Goal: Task Accomplishment & Management: Complete application form

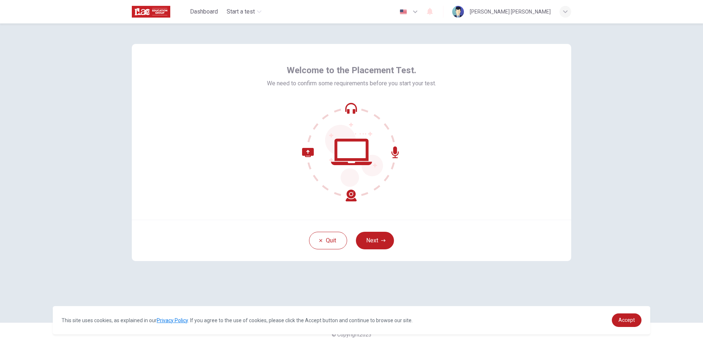
click at [460, 152] on div "Welcome to the Placement Test. We need to confirm some requirements before you …" at bounding box center [352, 132] width 440 height 176
click at [377, 239] on button "Next" at bounding box center [375, 241] width 38 height 18
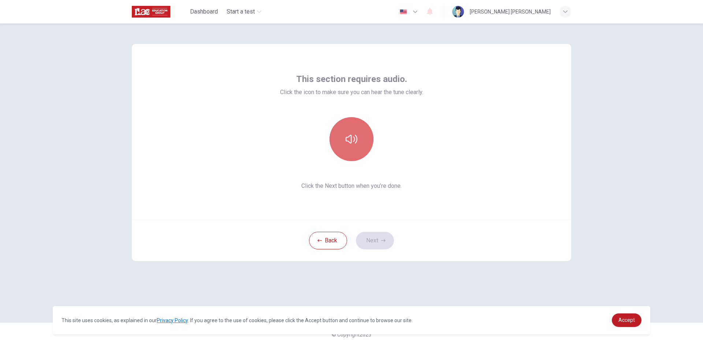
click at [357, 150] on button "button" at bounding box center [352, 139] width 44 height 44
click at [380, 237] on button "Next" at bounding box center [375, 241] width 38 height 18
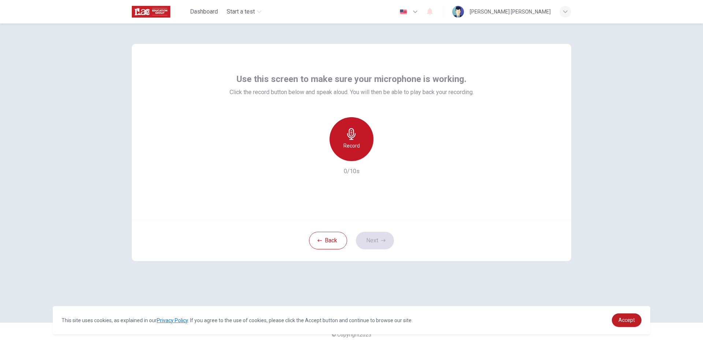
click at [354, 140] on div "Record" at bounding box center [352, 139] width 44 height 44
click at [385, 155] on icon "button" at bounding box center [385, 155] width 3 height 4
click at [373, 240] on button "Next" at bounding box center [375, 241] width 38 height 18
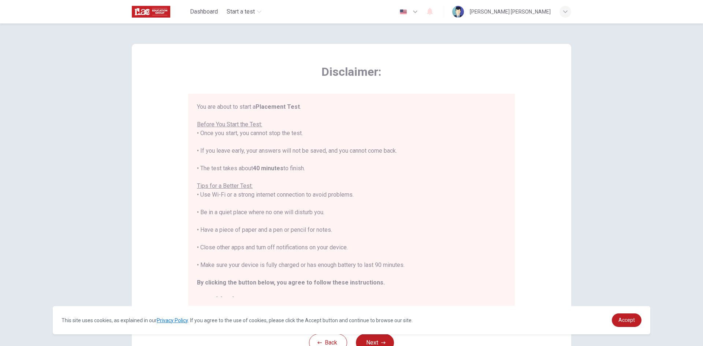
click at [240, 107] on div "You are about to start a Placement Test . Before You Start the Test: • Once you…" at bounding box center [351, 204] width 309 height 202
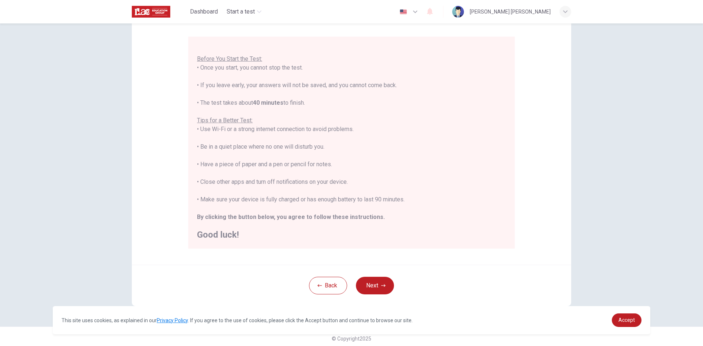
scroll to position [61, 0]
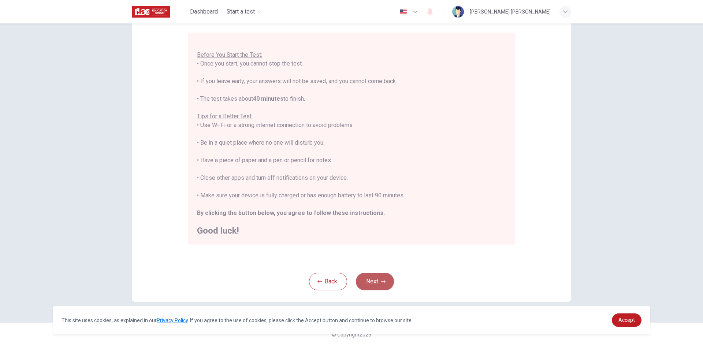
click at [369, 282] on button "Next" at bounding box center [375, 282] width 38 height 18
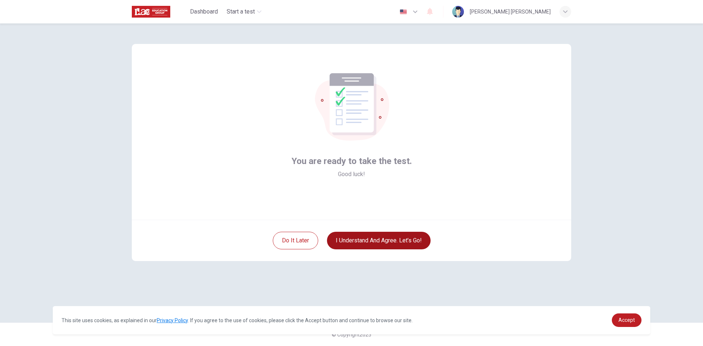
click at [359, 243] on button "I understand and agree. Let’s go!" at bounding box center [379, 241] width 104 height 18
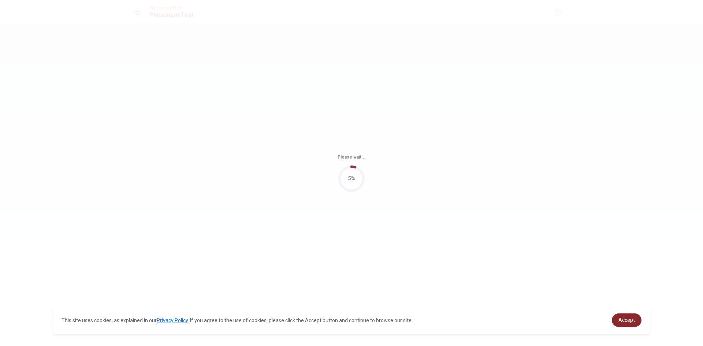
click at [628, 321] on span "Accept" at bounding box center [627, 320] width 16 height 6
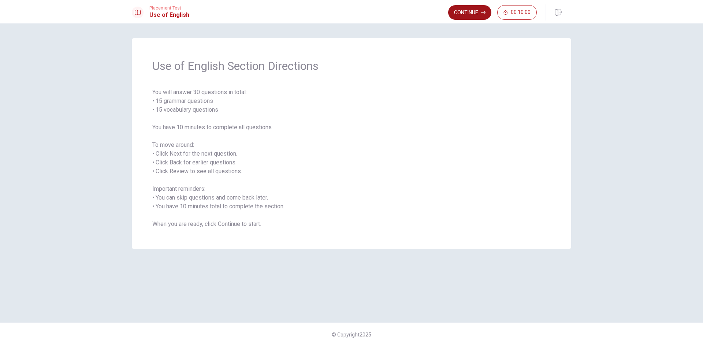
click at [481, 12] on button "Continue" at bounding box center [469, 12] width 43 height 15
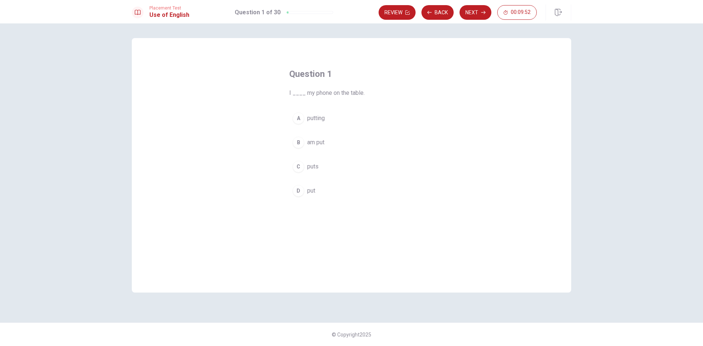
click at [319, 193] on button "D put" at bounding box center [351, 191] width 125 height 18
click at [308, 192] on span "put" at bounding box center [311, 190] width 8 height 9
click at [467, 14] on button "Next" at bounding box center [476, 12] width 32 height 15
click at [330, 118] on span "are come" at bounding box center [319, 118] width 24 height 9
click at [471, 12] on button "Next" at bounding box center [476, 12] width 32 height 15
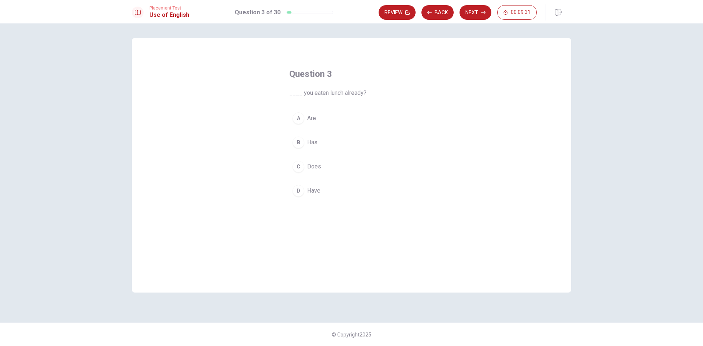
click at [316, 118] on span "Are" at bounding box center [311, 118] width 9 height 9
click at [314, 191] on span "Have" at bounding box center [313, 190] width 13 height 9
click at [470, 16] on button "Next" at bounding box center [476, 12] width 32 height 15
click at [340, 116] on button "A has lived" at bounding box center [351, 118] width 125 height 18
click at [467, 16] on button "Next" at bounding box center [476, 12] width 32 height 15
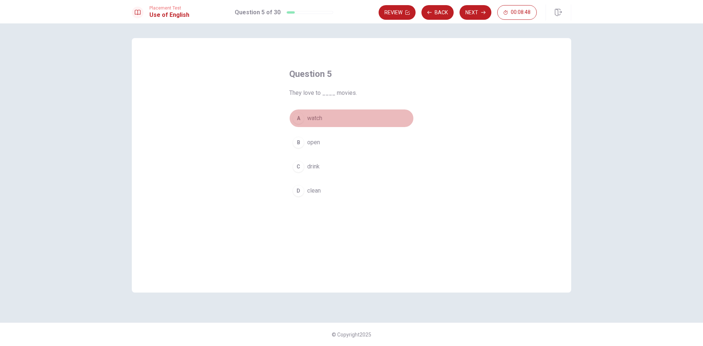
click at [325, 116] on button "A watch" at bounding box center [351, 118] width 125 height 18
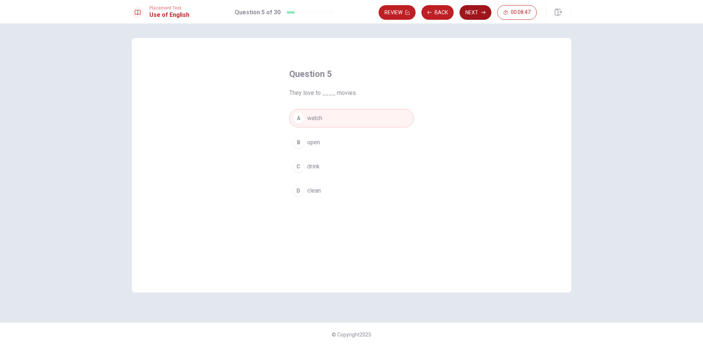
click at [465, 12] on button "Next" at bounding box center [476, 12] width 32 height 15
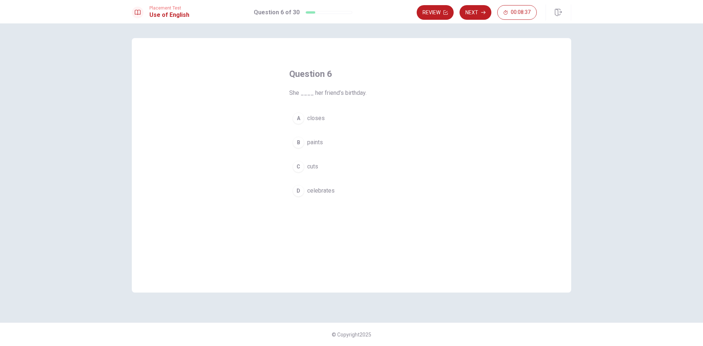
click at [335, 193] on button "D celebrates" at bounding box center [351, 191] width 125 height 18
click at [480, 11] on button "Next" at bounding box center [476, 12] width 32 height 15
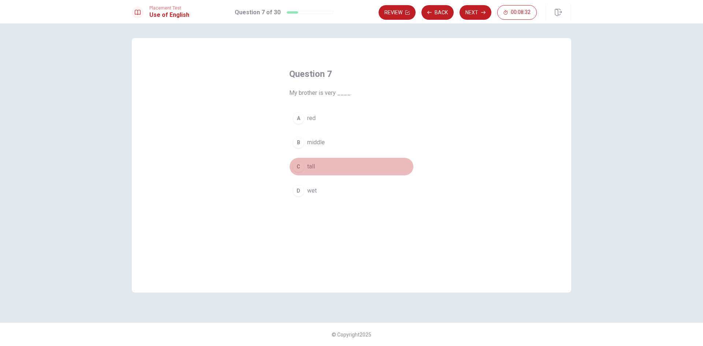
click at [327, 169] on button "C tall" at bounding box center [351, 167] width 125 height 18
click at [471, 14] on button "Next" at bounding box center [476, 12] width 32 height 15
click at [326, 193] on span "happily" at bounding box center [316, 190] width 18 height 9
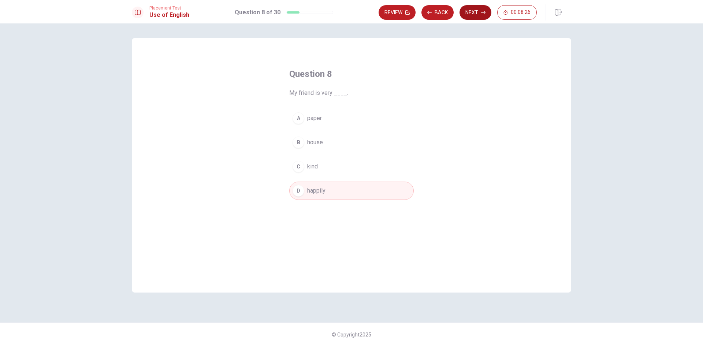
click at [478, 16] on button "Next" at bounding box center [476, 12] width 32 height 15
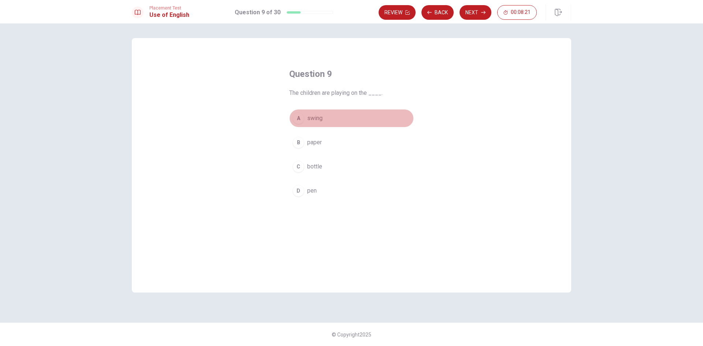
click at [325, 119] on button "A swing" at bounding box center [351, 118] width 125 height 18
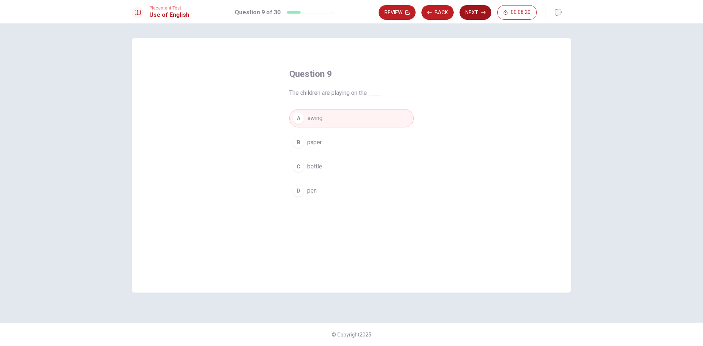
click at [470, 15] on button "Next" at bounding box center [476, 12] width 32 height 15
click at [315, 193] on span "are buy" at bounding box center [316, 190] width 19 height 9
click at [474, 9] on button "Next" at bounding box center [476, 12] width 32 height 15
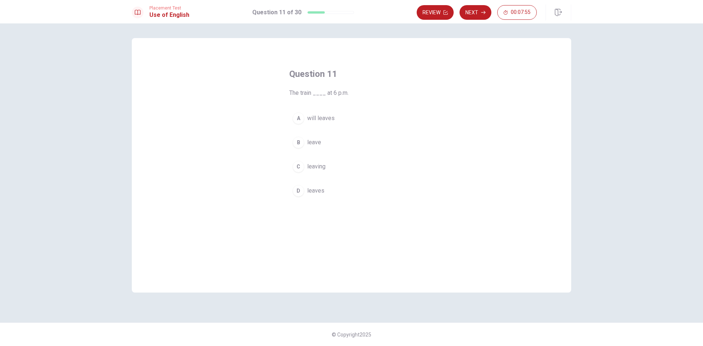
click at [329, 189] on button "D leaves" at bounding box center [351, 191] width 125 height 18
click at [312, 118] on span "will leaves" at bounding box center [320, 118] width 27 height 9
click at [480, 12] on button "Next" at bounding box center [476, 12] width 32 height 15
click at [315, 191] on span "has" at bounding box center [311, 190] width 9 height 9
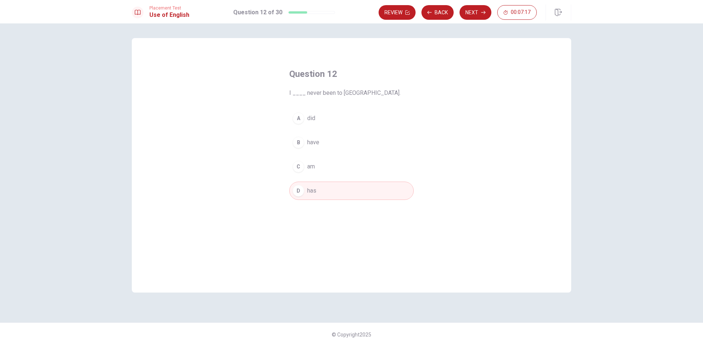
click at [332, 118] on button "A did" at bounding box center [351, 118] width 125 height 18
click at [343, 199] on button "D has" at bounding box center [351, 191] width 125 height 18
click at [475, 16] on button "Next" at bounding box center [476, 12] width 32 height 15
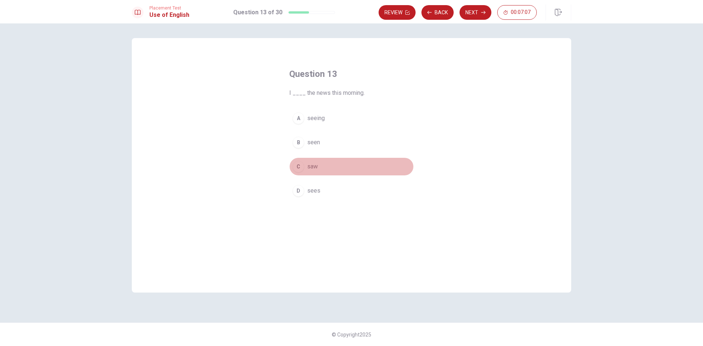
click at [321, 168] on button "C saw" at bounding box center [351, 167] width 125 height 18
click at [478, 10] on button "Next" at bounding box center [476, 12] width 32 height 15
click at [310, 119] on span "Are" at bounding box center [311, 118] width 9 height 9
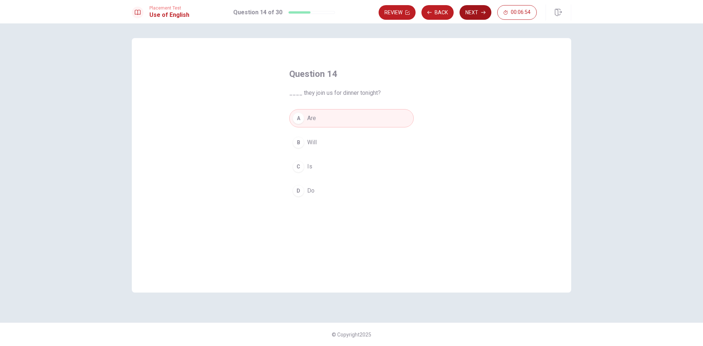
click at [466, 18] on button "Next" at bounding box center [476, 12] width 32 height 15
click at [315, 189] on span "flower" at bounding box center [315, 190] width 16 height 9
click at [472, 12] on button "Next" at bounding box center [476, 12] width 32 height 15
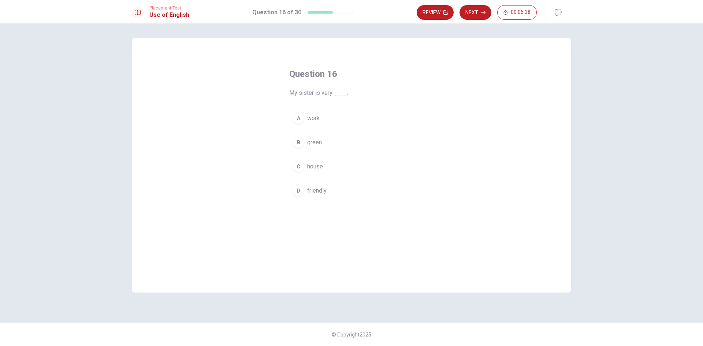
click at [328, 193] on button "D friendly" at bounding box center [351, 191] width 125 height 18
click at [479, 7] on button "Next" at bounding box center [476, 12] width 32 height 15
click at [322, 144] on span "breakfast" at bounding box center [319, 142] width 25 height 9
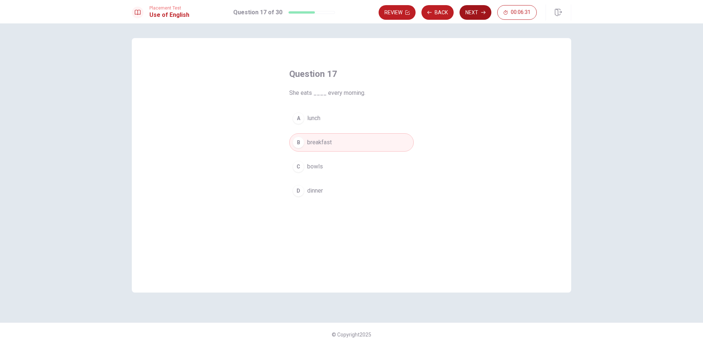
click at [476, 15] on button "Next" at bounding box center [476, 12] width 32 height 15
click at [319, 188] on button "D eats" at bounding box center [351, 191] width 125 height 18
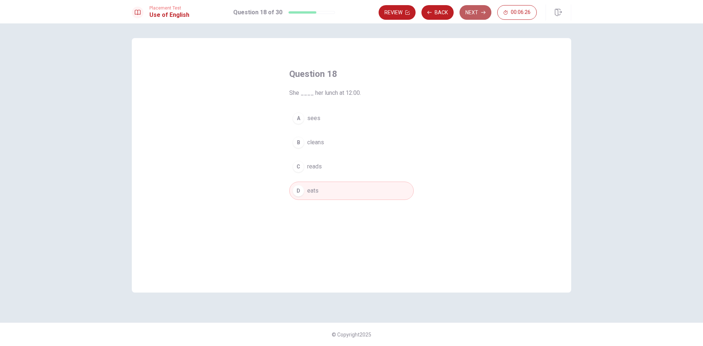
click at [471, 12] on button "Next" at bounding box center [476, 12] width 32 height 15
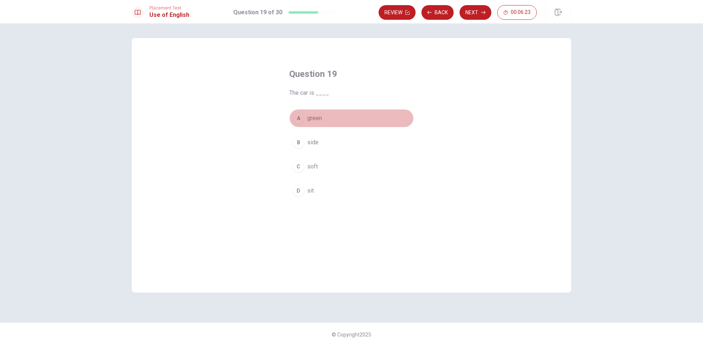
click at [316, 119] on span "green" at bounding box center [314, 118] width 15 height 9
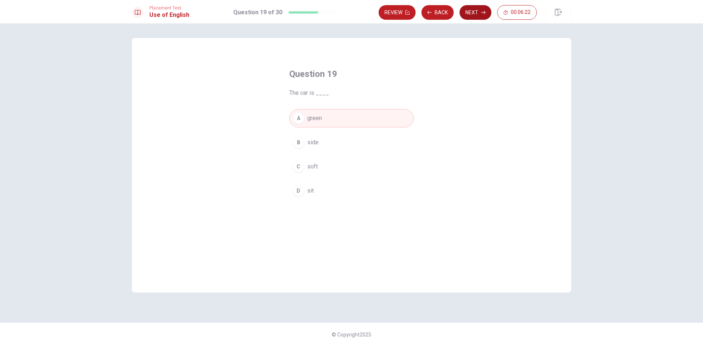
click at [473, 13] on button "Next" at bounding box center [476, 12] width 32 height 15
click at [333, 143] on span "were finishing" at bounding box center [325, 142] width 36 height 9
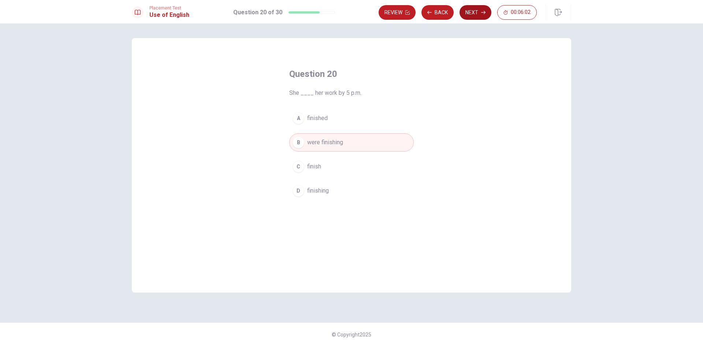
click at [469, 12] on button "Next" at bounding box center [476, 12] width 32 height 15
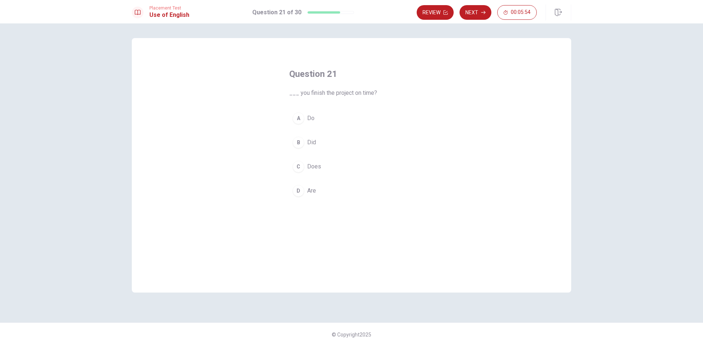
click at [330, 119] on button "A Do" at bounding box center [351, 118] width 125 height 18
click at [472, 15] on button "Next" at bounding box center [476, 12] width 32 height 15
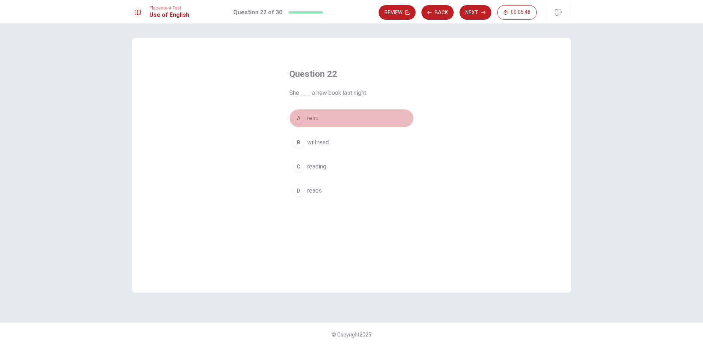
click at [336, 118] on button "A read" at bounding box center [351, 118] width 125 height 18
click at [336, 142] on button "B will read" at bounding box center [351, 142] width 125 height 18
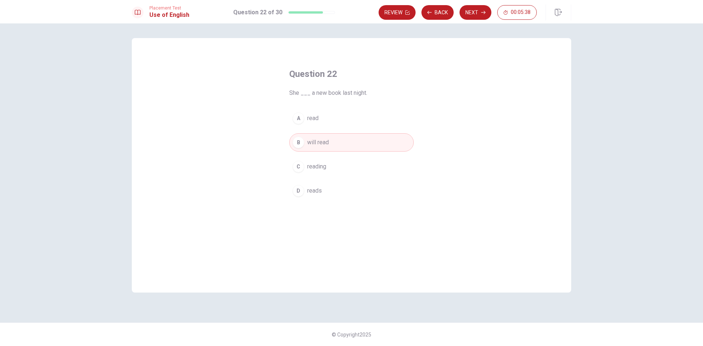
click at [330, 190] on button "D reads" at bounding box center [351, 191] width 125 height 18
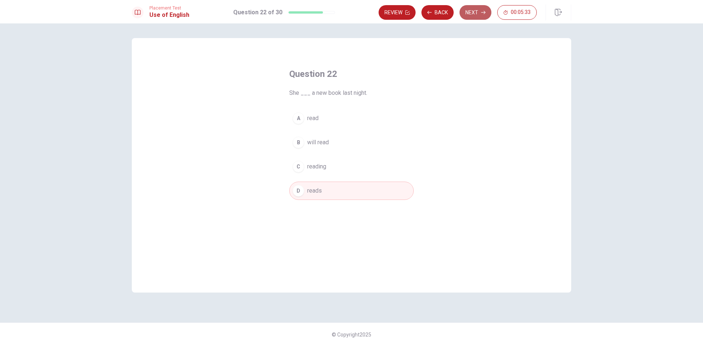
click at [480, 15] on button "Next" at bounding box center [476, 12] width 32 height 15
click at [335, 143] on button "B will see" at bounding box center [351, 142] width 125 height 18
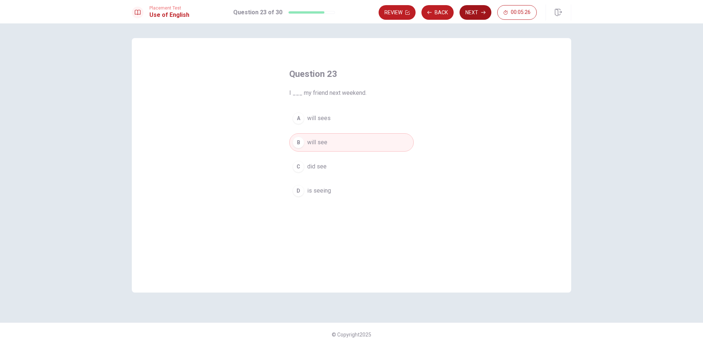
click at [468, 14] on button "Next" at bounding box center [476, 12] width 32 height 15
click at [311, 145] on span "goes" at bounding box center [313, 142] width 13 height 9
click at [317, 122] on span "went" at bounding box center [313, 118] width 12 height 9
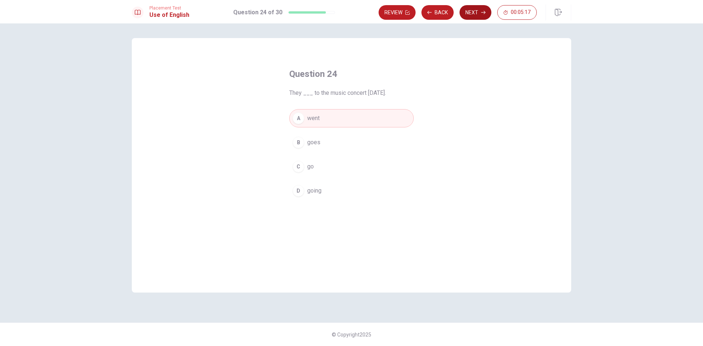
click at [481, 11] on button "Next" at bounding box center [476, 12] width 32 height 15
click at [323, 169] on span "gloves" at bounding box center [316, 166] width 18 height 9
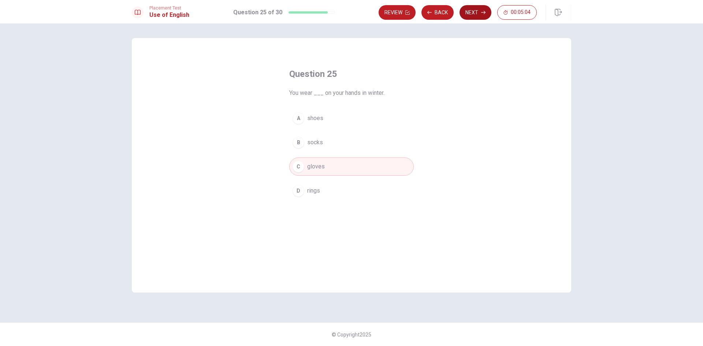
click at [473, 13] on button "Next" at bounding box center [476, 12] width 32 height 15
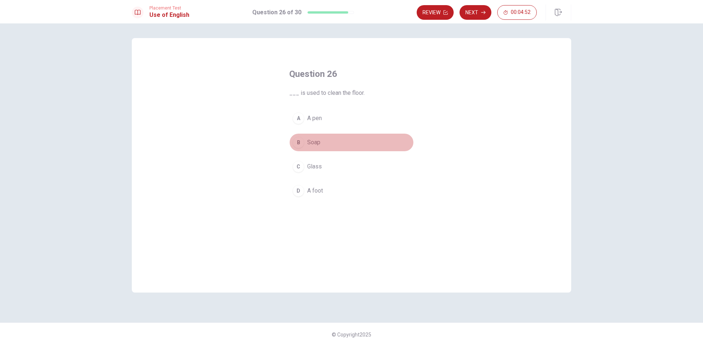
click at [317, 142] on span "Soap" at bounding box center [313, 142] width 13 height 9
click at [317, 188] on span "A foot" at bounding box center [315, 190] width 16 height 9
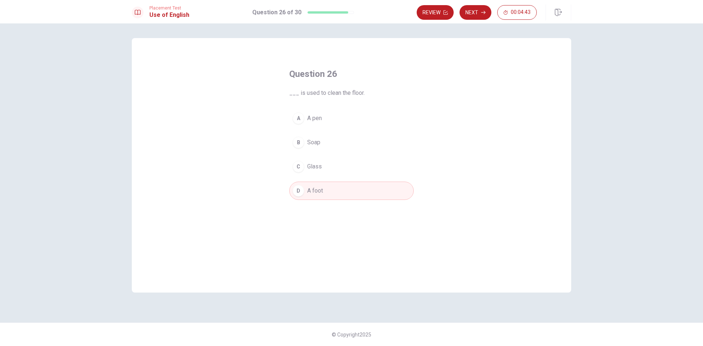
click at [291, 141] on button "B Soap" at bounding box center [351, 142] width 125 height 18
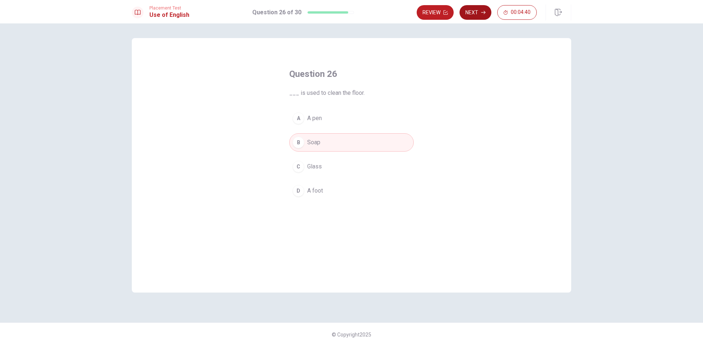
click at [480, 9] on button "Next" at bounding box center [476, 12] width 32 height 15
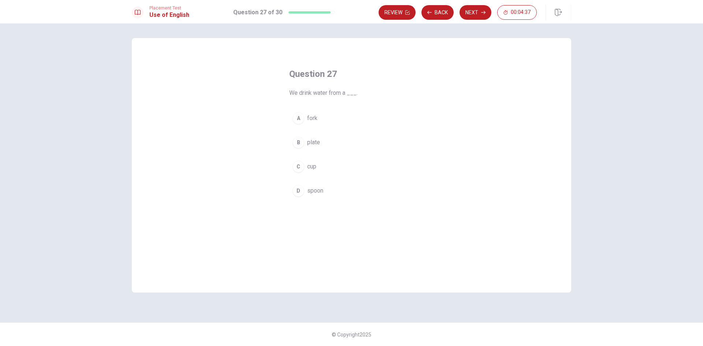
click at [316, 163] on span "cup" at bounding box center [311, 166] width 9 height 9
click at [473, 12] on button "Next" at bounding box center [476, 12] width 32 height 15
click at [327, 191] on span "Exciting" at bounding box center [317, 190] width 20 height 9
click at [478, 15] on button "Next" at bounding box center [476, 12] width 32 height 15
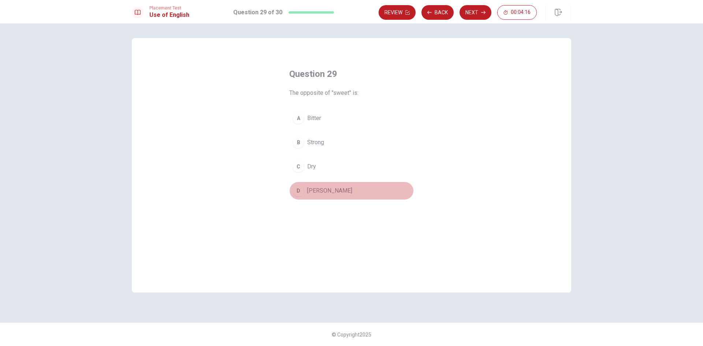
drag, startPoint x: 304, startPoint y: 193, endPoint x: 365, endPoint y: 132, distance: 86.3
click at [304, 193] on div "D" at bounding box center [299, 191] width 12 height 12
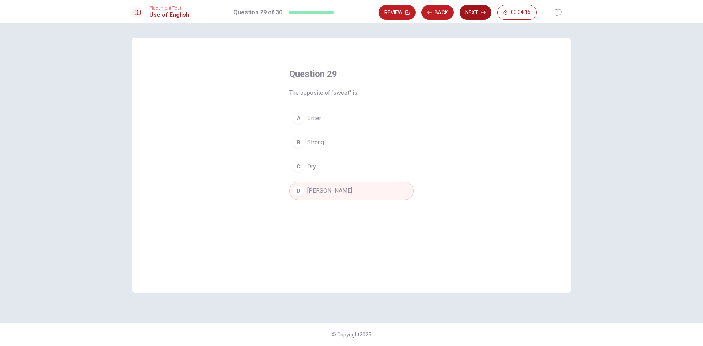
click at [475, 13] on button "Next" at bounding box center [476, 12] width 32 height 15
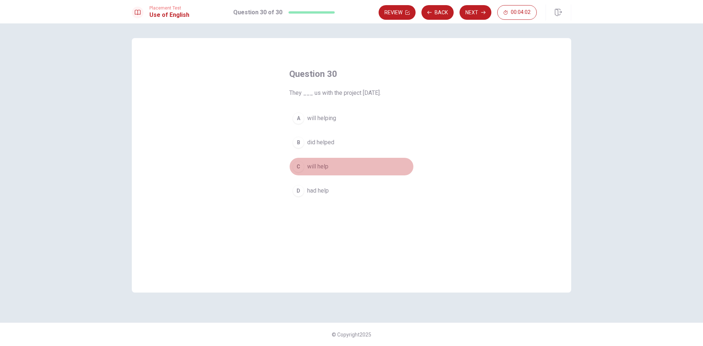
click at [320, 163] on span "will help" at bounding box center [317, 166] width 21 height 9
click at [483, 13] on icon "button" at bounding box center [483, 12] width 4 height 4
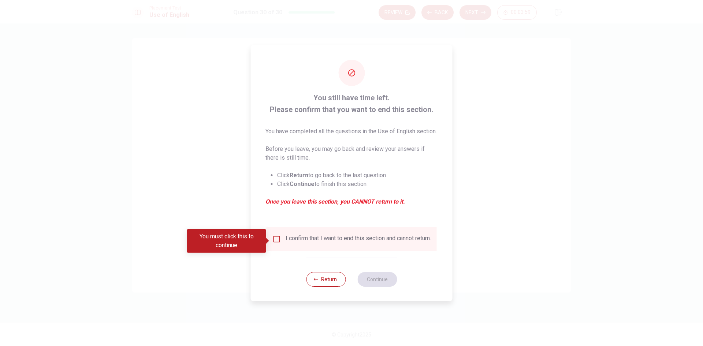
click at [277, 241] on input "You must click this to continue" at bounding box center [277, 239] width 9 height 9
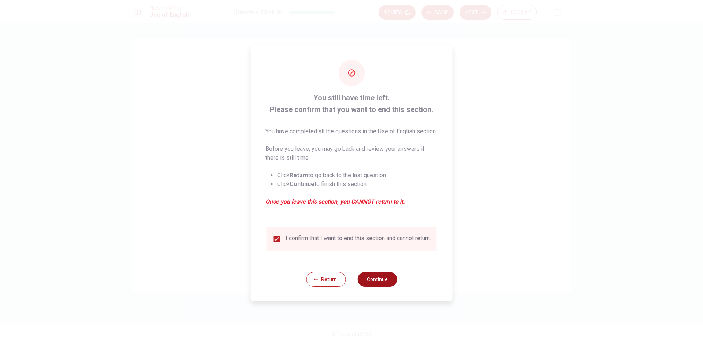
click at [377, 287] on button "Continue" at bounding box center [378, 279] width 40 height 15
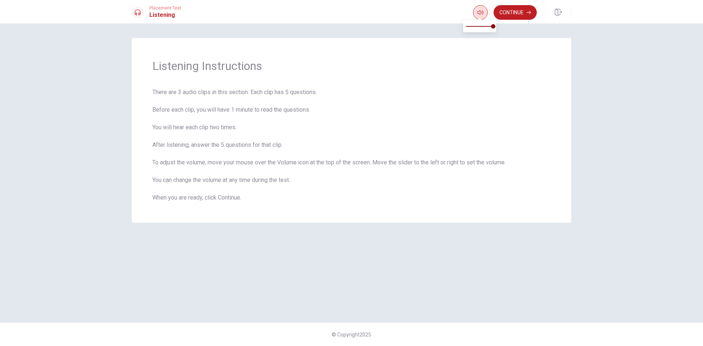
click at [485, 7] on button "button" at bounding box center [480, 12] width 15 height 15
click at [508, 15] on button "Continue" at bounding box center [515, 12] width 43 height 15
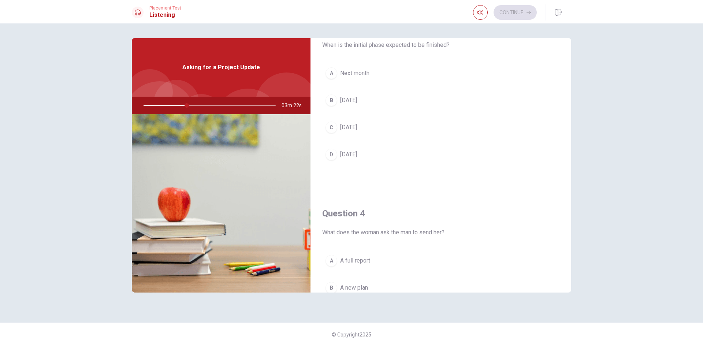
scroll to position [354, 0]
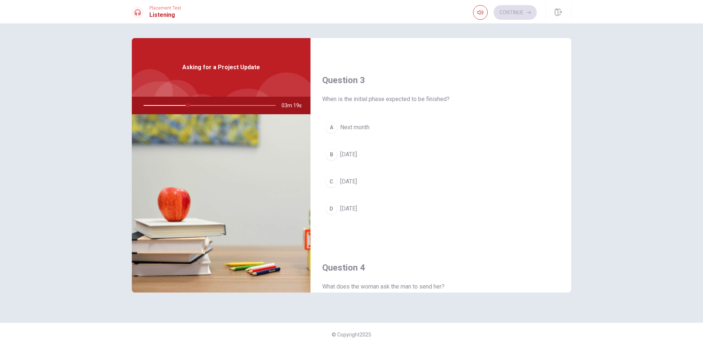
click at [339, 178] on button "C [DATE]" at bounding box center [440, 182] width 237 height 18
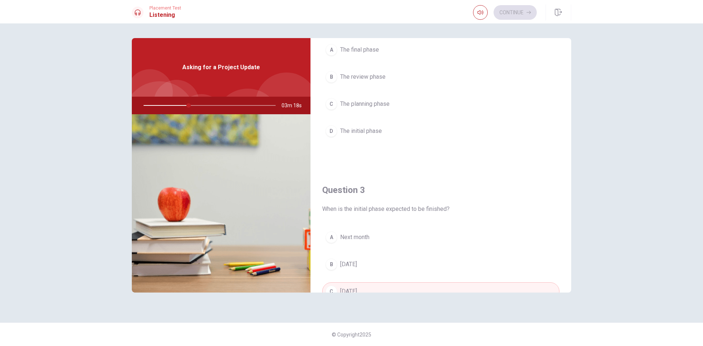
scroll to position [207, 0]
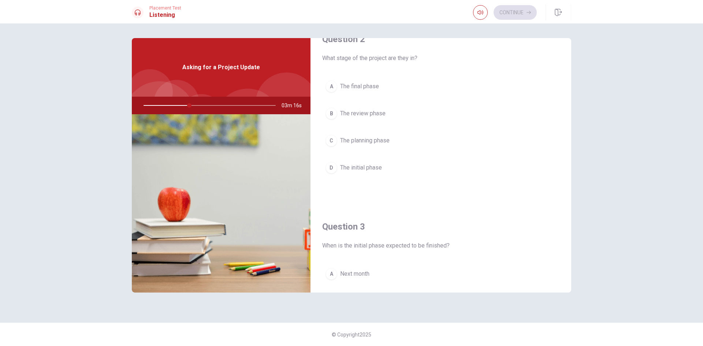
click at [382, 84] on button "A The final phase" at bounding box center [440, 86] width 237 height 18
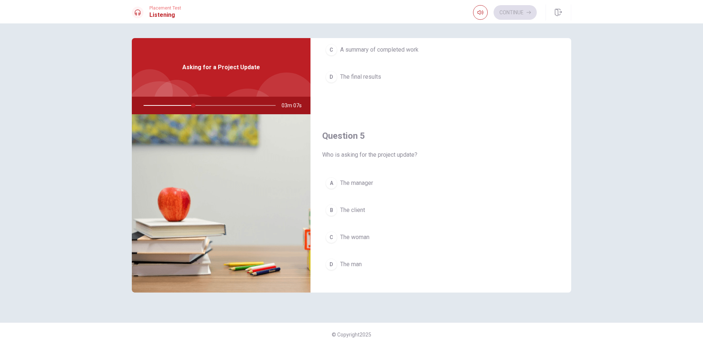
scroll to position [683, 0]
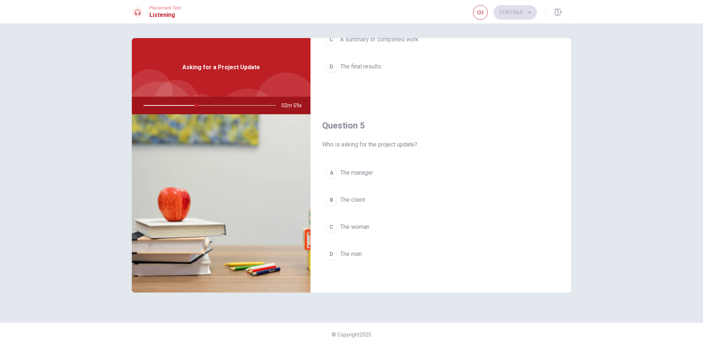
click at [367, 201] on button "B The client" at bounding box center [440, 200] width 237 height 18
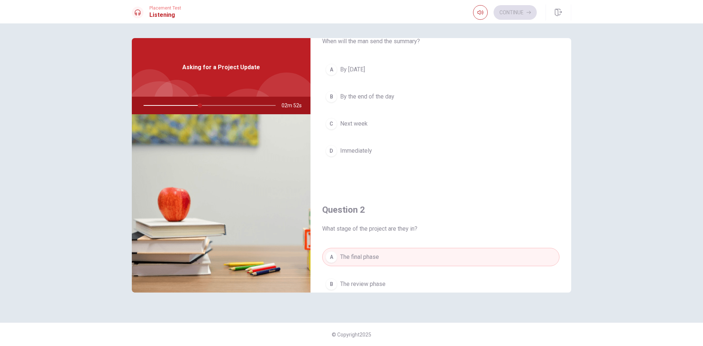
scroll to position [24, 0]
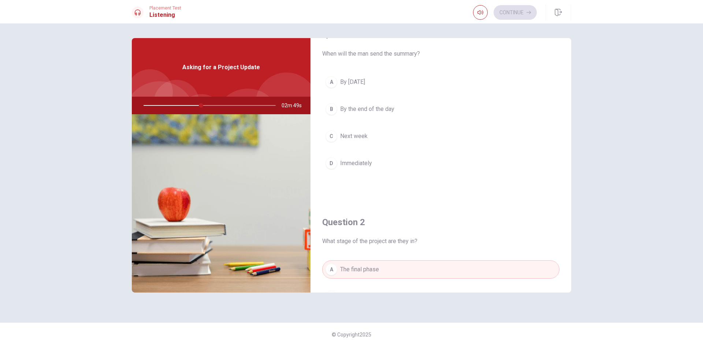
click at [389, 111] on span "By the end of the day" at bounding box center [367, 109] width 54 height 9
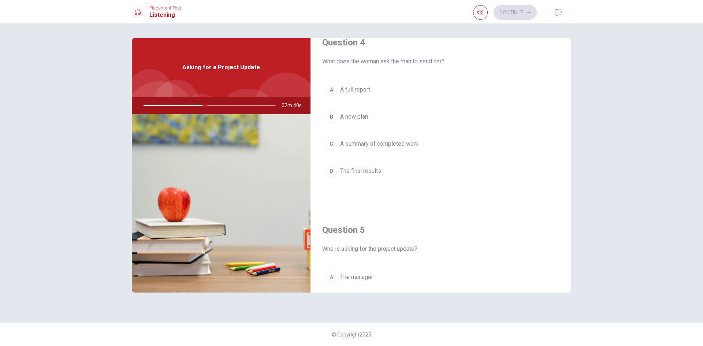
scroll to position [573, 0]
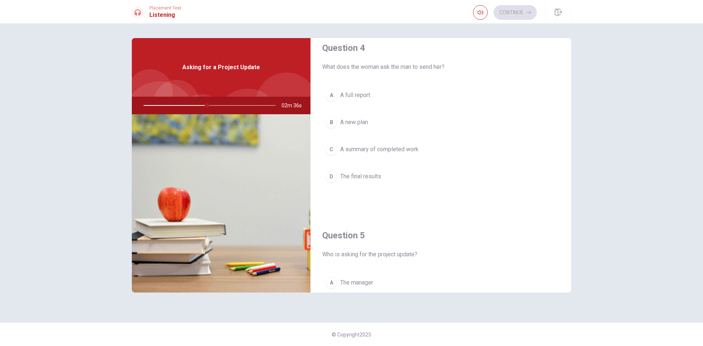
click at [368, 178] on span "The final results" at bounding box center [360, 176] width 41 height 9
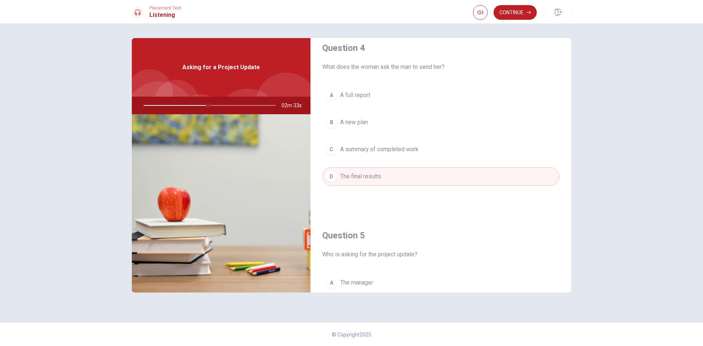
drag, startPoint x: 210, startPoint y: 106, endPoint x: 222, endPoint y: 105, distance: 12.8
click at [222, 105] on div at bounding box center [208, 106] width 147 height 18
click at [223, 105] on div at bounding box center [208, 106] width 147 height 18
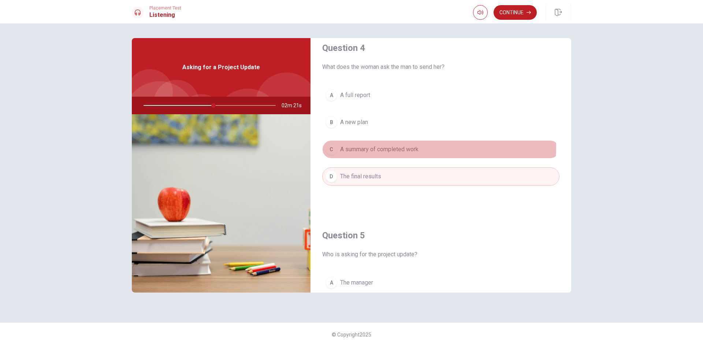
click at [422, 147] on button "C A summary of completed work" at bounding box center [440, 149] width 237 height 18
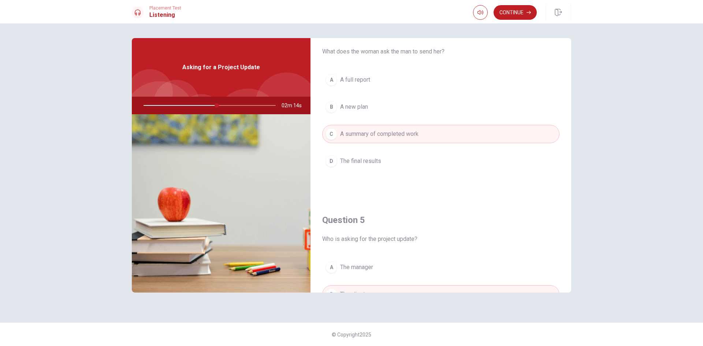
scroll to position [610, 0]
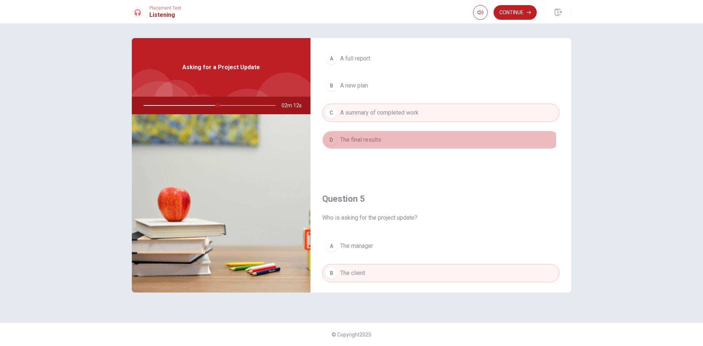
click at [367, 141] on span "The final results" at bounding box center [360, 140] width 41 height 9
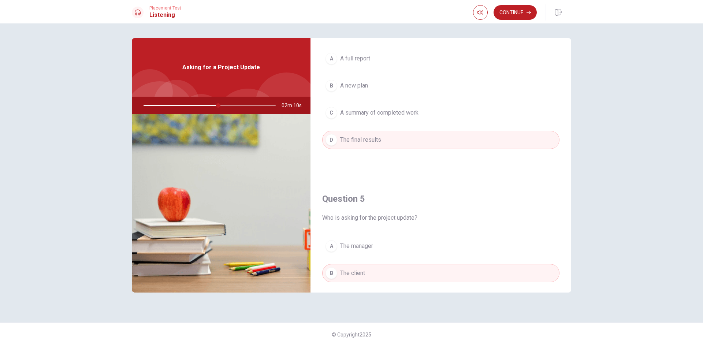
drag, startPoint x: 218, startPoint y: 107, endPoint x: 247, endPoint y: 112, distance: 29.9
click at [230, 108] on div at bounding box center [208, 106] width 147 height 18
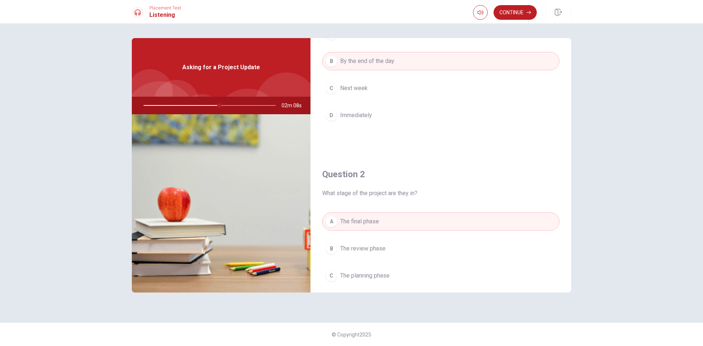
scroll to position [0, 0]
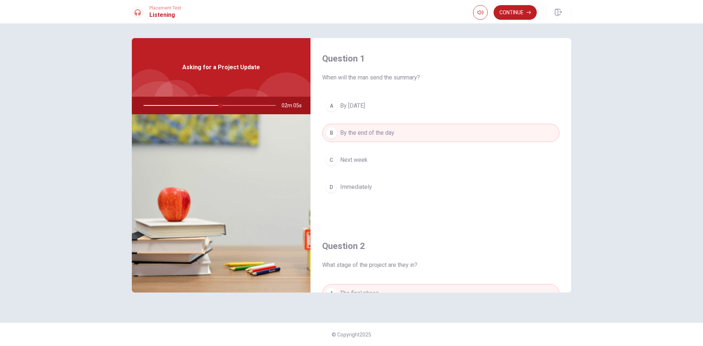
drag, startPoint x: 222, startPoint y: 106, endPoint x: 272, endPoint y: 109, distance: 49.9
click at [272, 109] on div at bounding box center [208, 106] width 147 height 18
click at [506, 17] on button "Continue" at bounding box center [515, 12] width 43 height 15
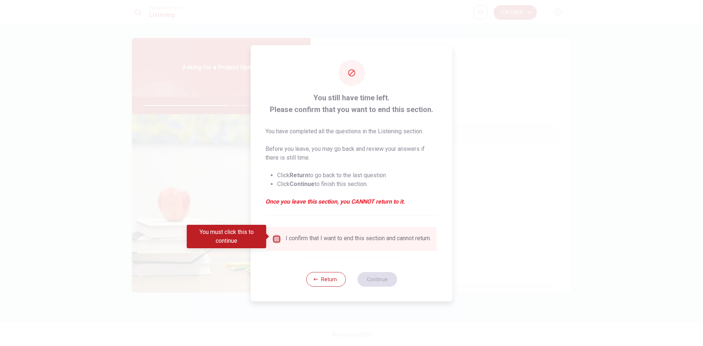
click at [277, 238] on input "You must click this to continue" at bounding box center [277, 239] width 9 height 9
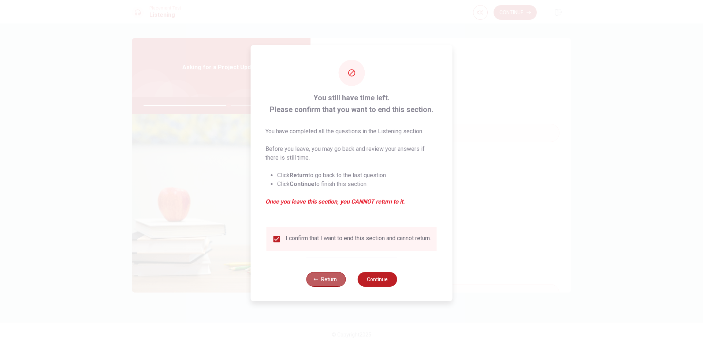
click at [326, 282] on button "Return" at bounding box center [326, 279] width 40 height 15
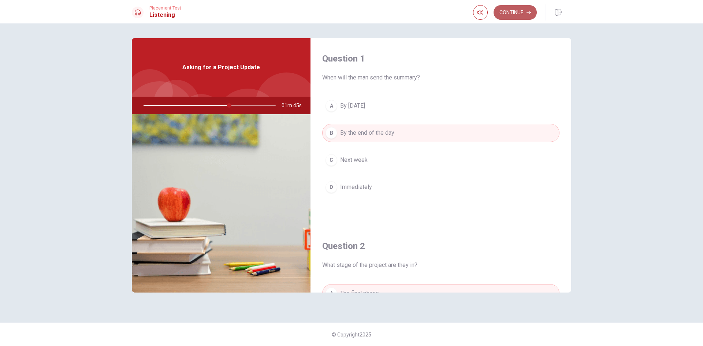
click at [521, 16] on button "Continue" at bounding box center [515, 12] width 43 height 15
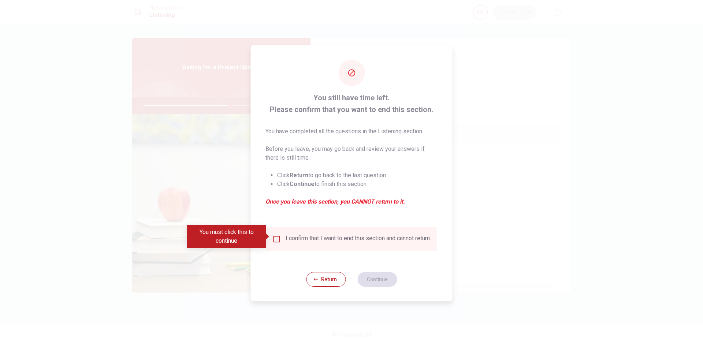
click at [279, 238] on input "You must click this to continue" at bounding box center [277, 239] width 9 height 9
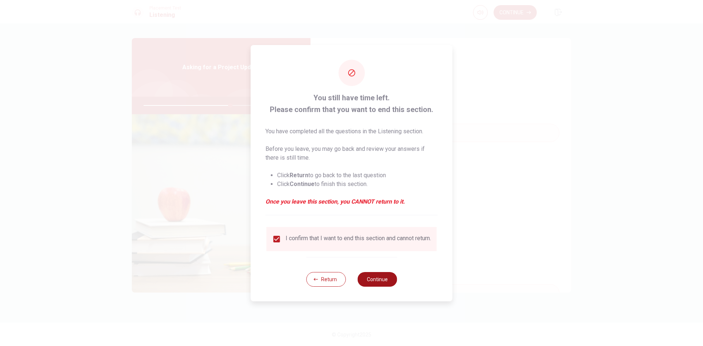
click at [373, 286] on button "Continue" at bounding box center [378, 279] width 40 height 15
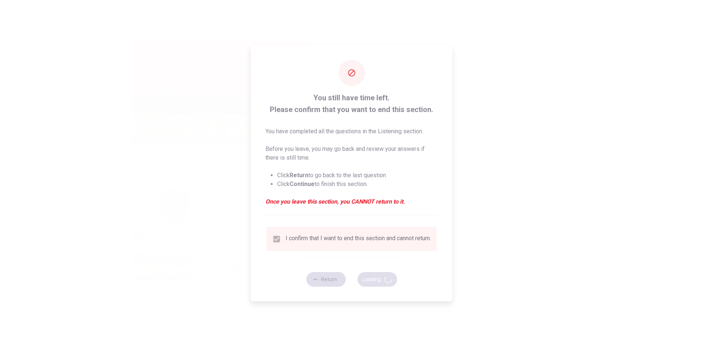
type input "66"
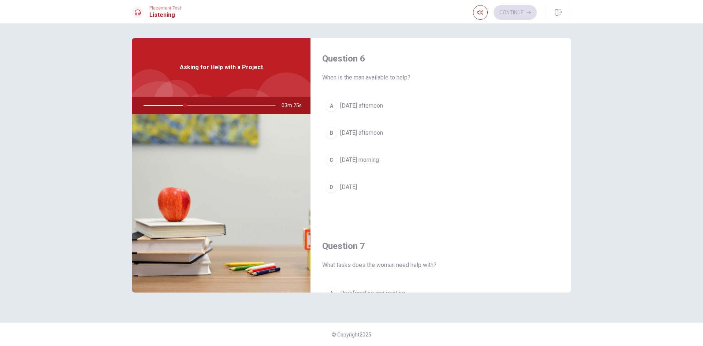
click at [374, 136] on span "[DATE] afternoon" at bounding box center [361, 133] width 43 height 9
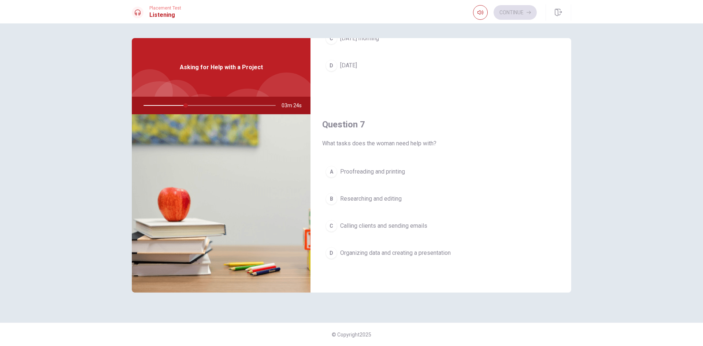
scroll to position [147, 0]
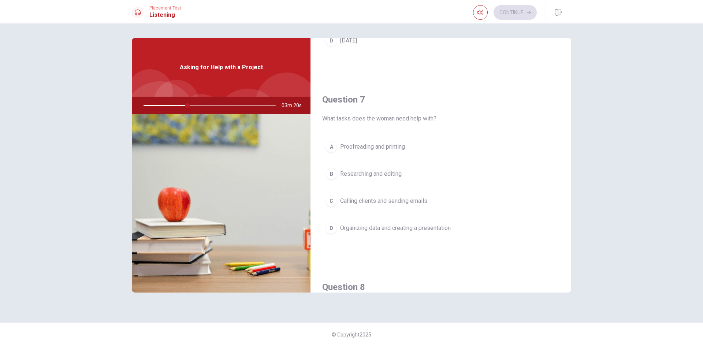
click at [372, 227] on span "Organizing data and creating a presentation" at bounding box center [395, 228] width 111 height 9
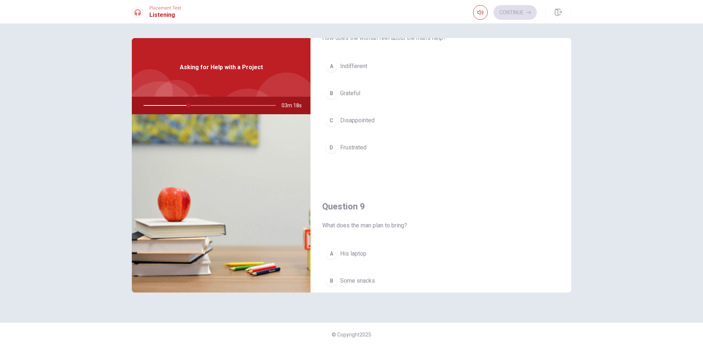
scroll to position [440, 0]
click at [356, 228] on span "His laptop" at bounding box center [353, 229] width 26 height 9
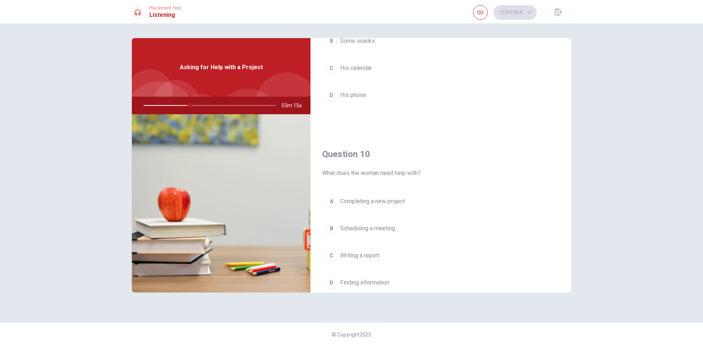
scroll to position [659, 0]
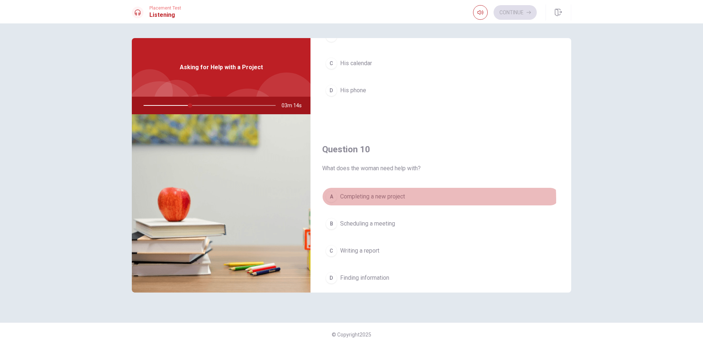
click at [384, 199] on span "Completing a new project" at bounding box center [372, 196] width 65 height 9
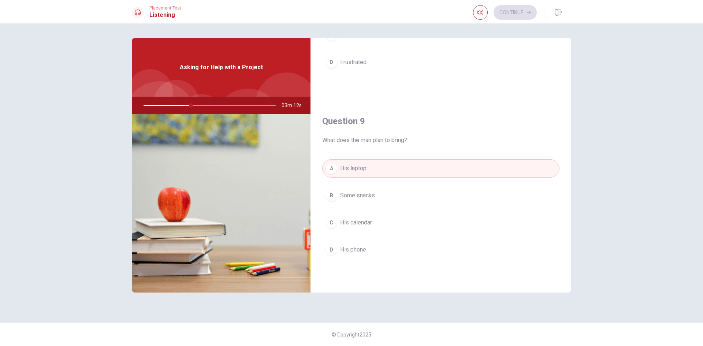
scroll to position [390, 0]
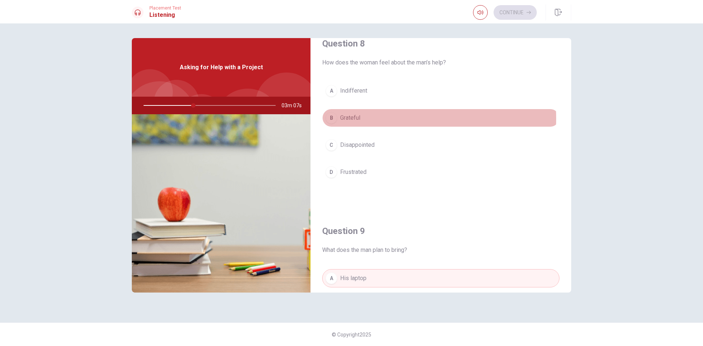
click at [360, 119] on span "Grateful" at bounding box center [350, 118] width 20 height 9
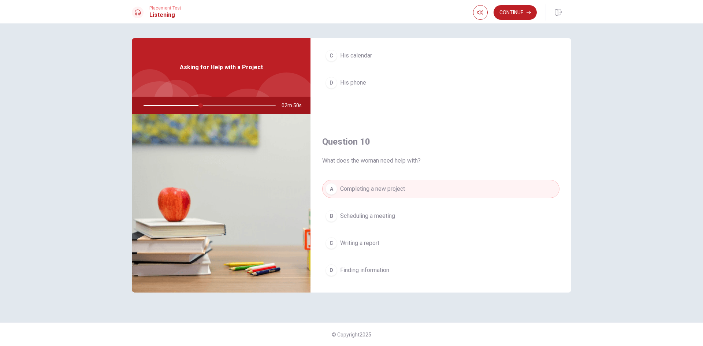
scroll to position [683, 0]
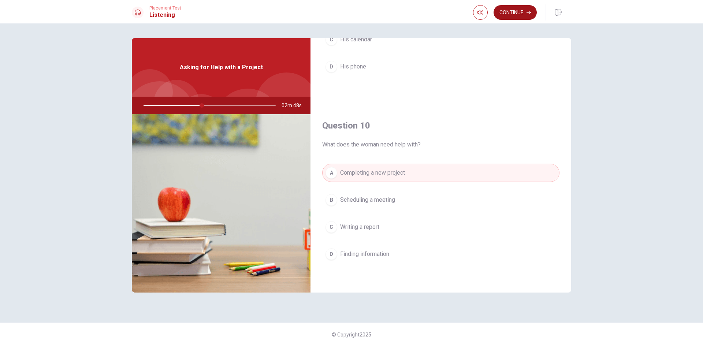
click at [518, 11] on button "Continue" at bounding box center [515, 12] width 43 height 15
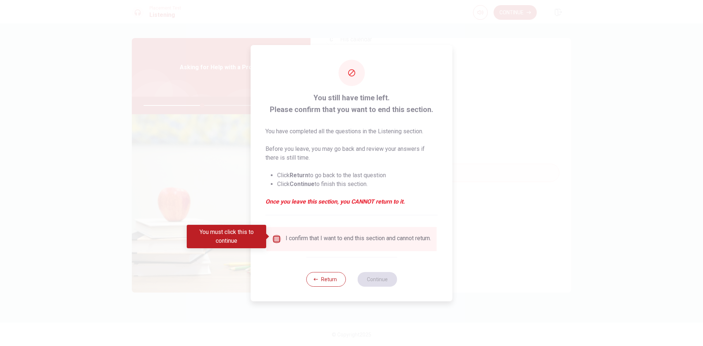
click at [273, 236] on input "You must click this to continue" at bounding box center [277, 239] width 9 height 9
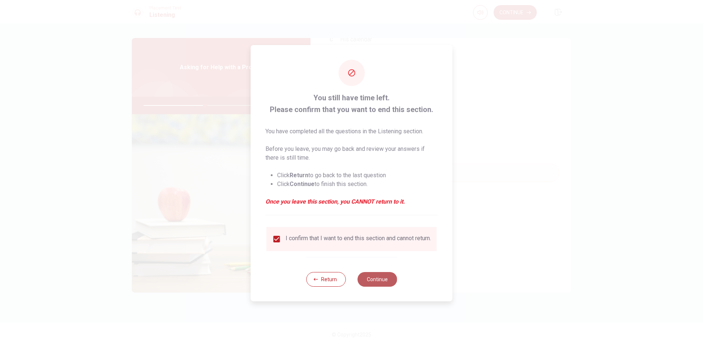
click at [379, 280] on button "Continue" at bounding box center [378, 279] width 40 height 15
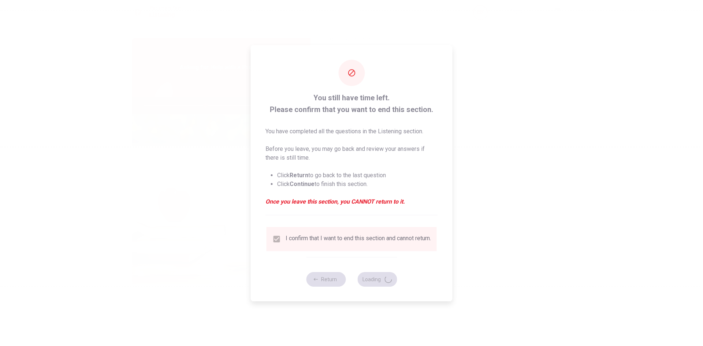
type input "47"
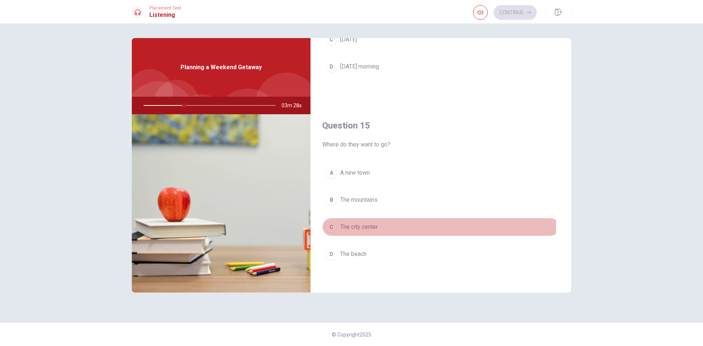
click at [367, 224] on span "The city center" at bounding box center [359, 227] width 38 height 9
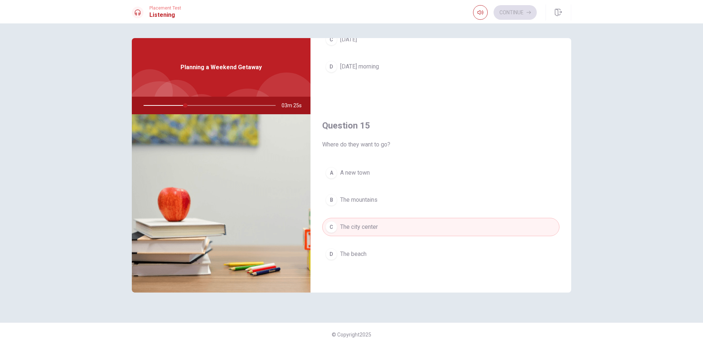
click at [380, 200] on button "B The mountains" at bounding box center [440, 200] width 237 height 18
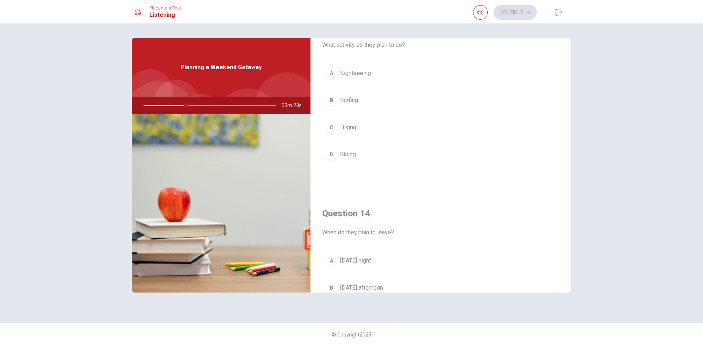
scroll to position [317, 0]
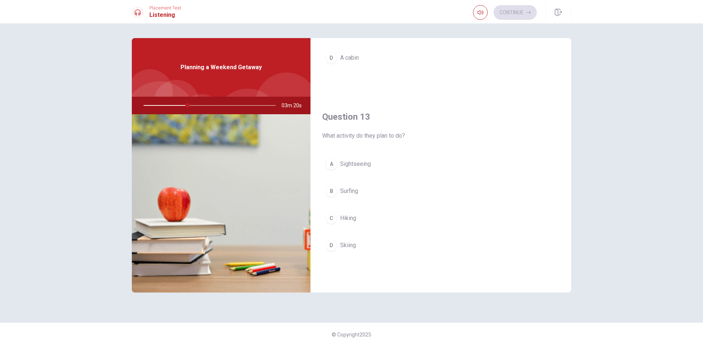
click at [354, 221] on span "Hiking" at bounding box center [348, 218] width 16 height 9
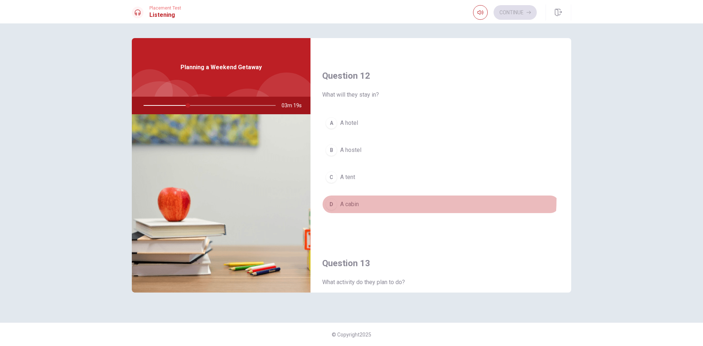
click at [351, 198] on button "D A cabin" at bounding box center [440, 204] width 237 height 18
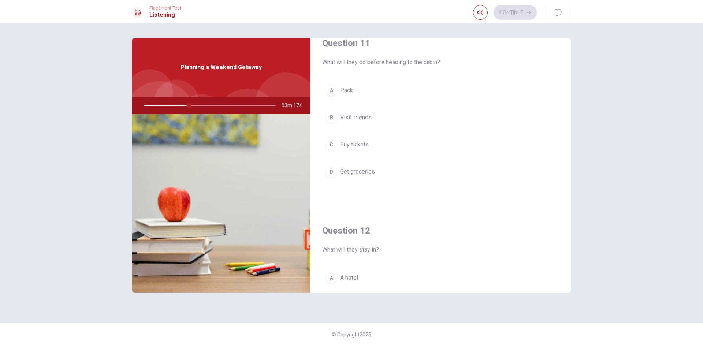
scroll to position [0, 0]
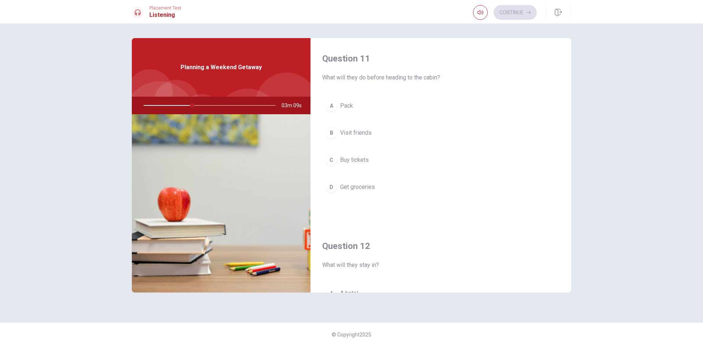
click at [367, 188] on span "Get groceries" at bounding box center [357, 187] width 35 height 9
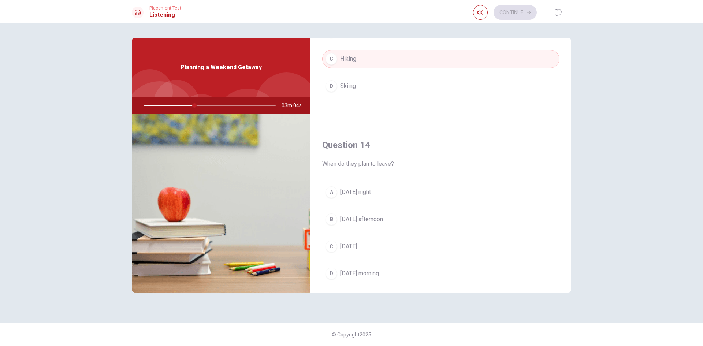
scroll to position [513, 0]
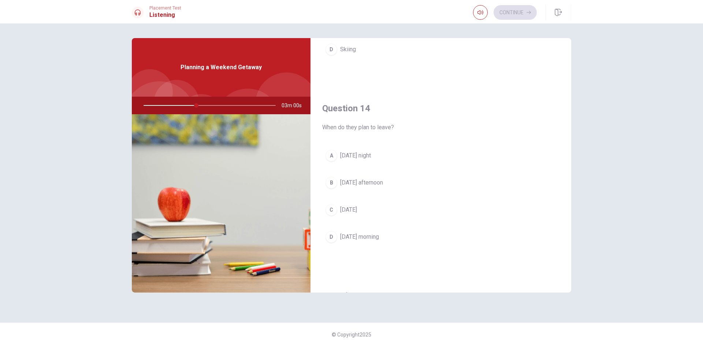
click at [374, 153] on button "A [DATE] night" at bounding box center [440, 156] width 237 height 18
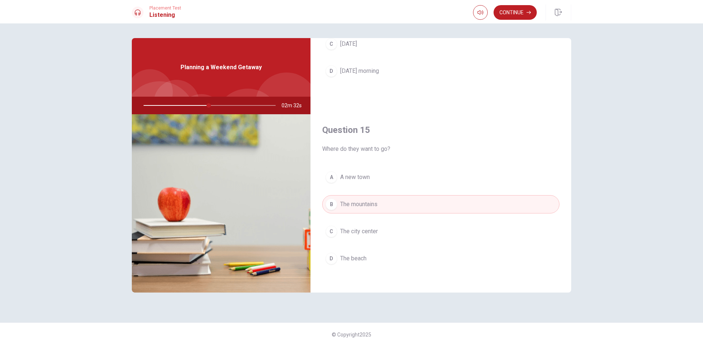
scroll to position [683, 0]
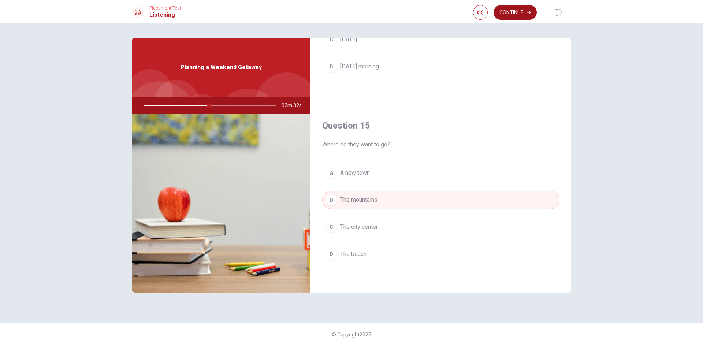
click at [512, 14] on button "Continue" at bounding box center [515, 12] width 43 height 15
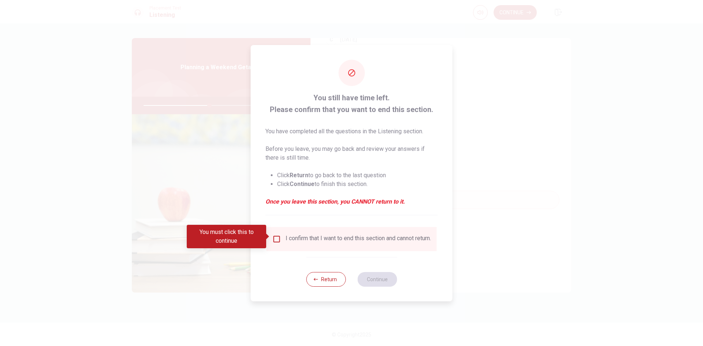
click at [273, 240] on input "You must click this to continue" at bounding box center [277, 239] width 9 height 9
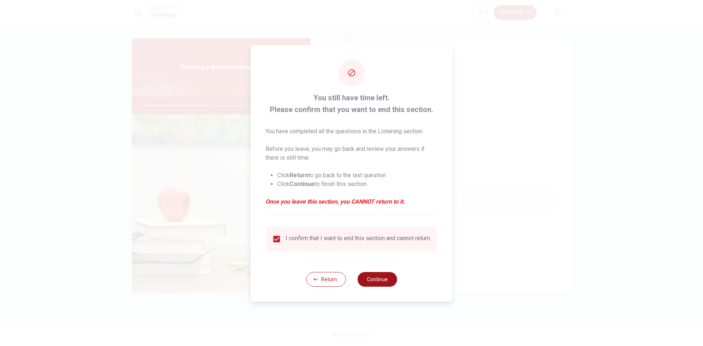
click at [374, 283] on button "Continue" at bounding box center [378, 279] width 40 height 15
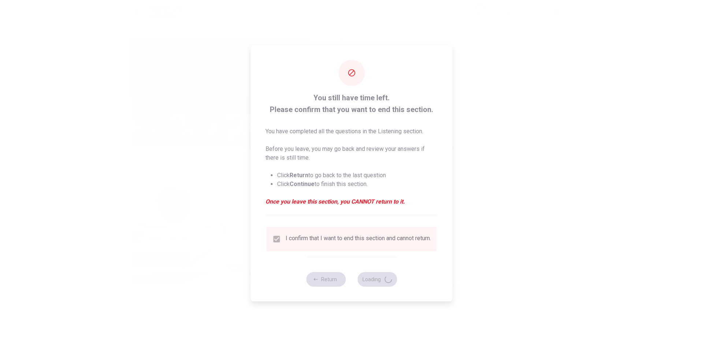
type input "51"
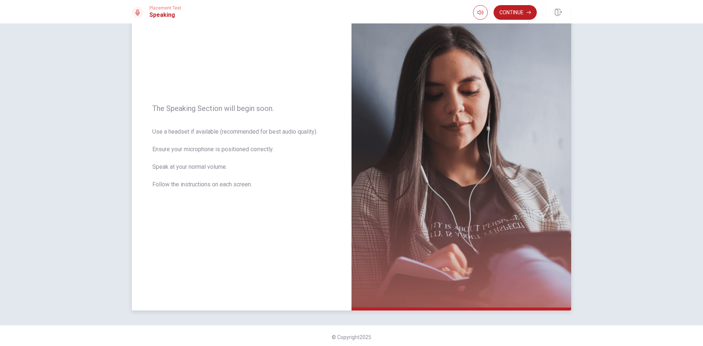
scroll to position [49, 0]
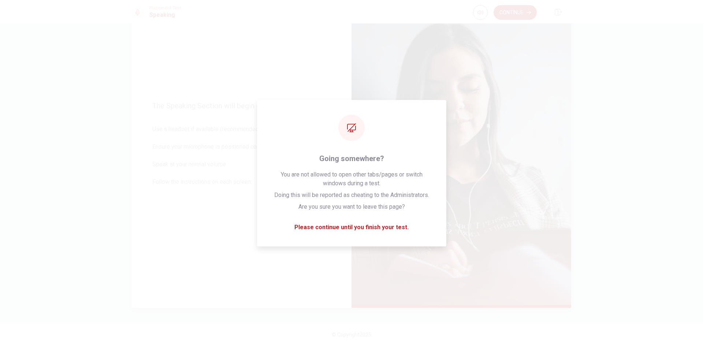
click at [197, 115] on div "The Speaking Section will begin soon. Use a headset if available (recommended f…" at bounding box center [242, 148] width 220 height 319
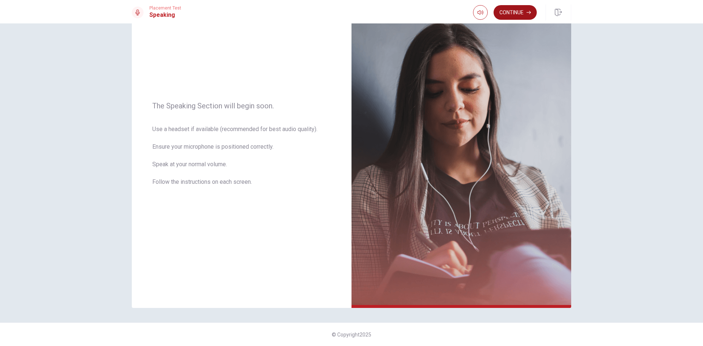
click at [512, 7] on button "Continue" at bounding box center [515, 12] width 43 height 15
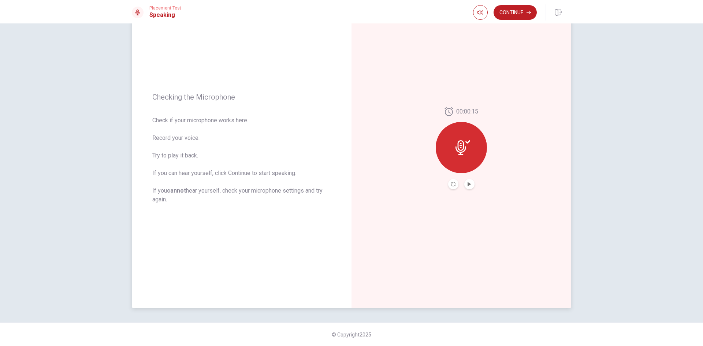
click at [465, 186] on button "Play Audio" at bounding box center [470, 184] width 10 height 10
click at [467, 185] on icon "Pause Audio" at bounding box center [469, 184] width 4 height 4
click at [451, 178] on div "00:00:15" at bounding box center [461, 148] width 51 height 82
click at [451, 183] on icon "Record Again" at bounding box center [453, 184] width 4 height 4
click at [465, 157] on span "Stop Recording" at bounding box center [461, 162] width 27 height 12
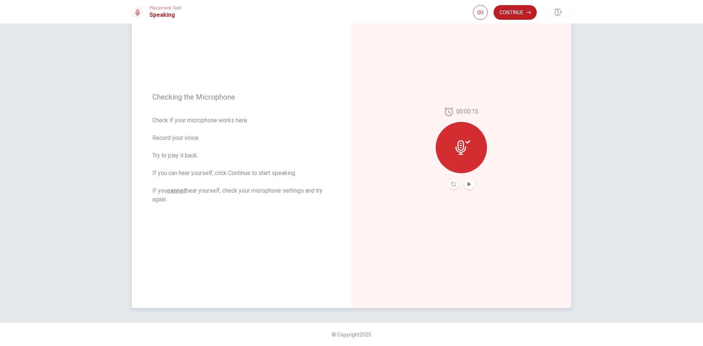
click at [459, 148] on icon at bounding box center [461, 147] width 11 height 15
click at [451, 186] on icon "Record Again" at bounding box center [453, 184] width 4 height 4
click at [462, 149] on icon at bounding box center [461, 145] width 15 height 15
click at [465, 183] on button "Play Audio" at bounding box center [470, 184] width 10 height 10
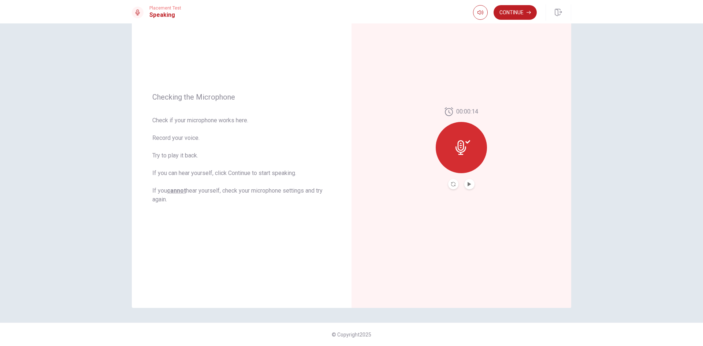
click at [450, 186] on button "Record Again" at bounding box center [453, 184] width 10 height 10
click at [460, 145] on icon at bounding box center [461, 145] width 11 height 15
click at [450, 188] on button "Record Again" at bounding box center [453, 184] width 10 height 10
click at [455, 172] on div "Stop Recording" at bounding box center [461, 152] width 51 height 51
click at [455, 184] on button "Record Again" at bounding box center [453, 184] width 10 height 10
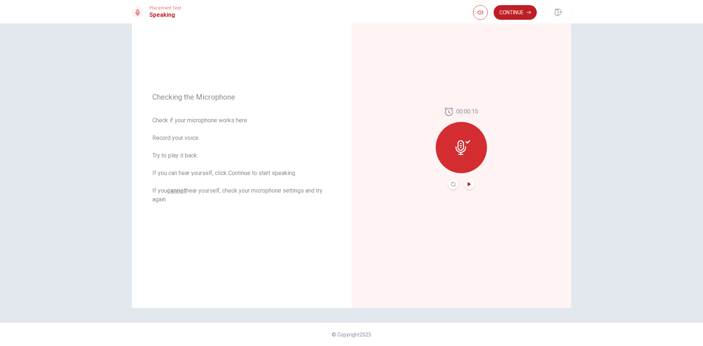
click at [467, 185] on icon "Play Audio" at bounding box center [469, 184] width 4 height 4
click at [467, 185] on icon "Pause Audio" at bounding box center [469, 184] width 4 height 4
click at [499, 14] on button "Continue" at bounding box center [515, 12] width 43 height 15
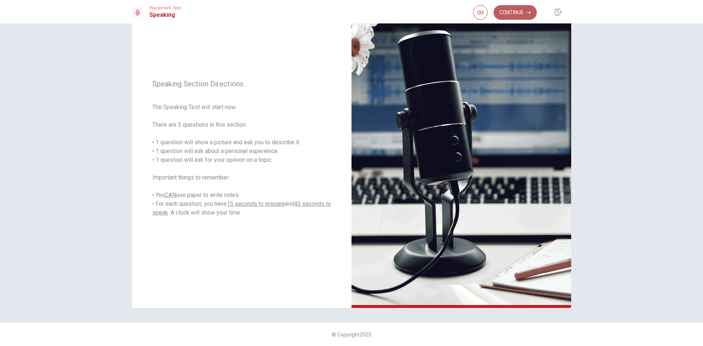
click at [533, 18] on button "Continue" at bounding box center [515, 12] width 43 height 15
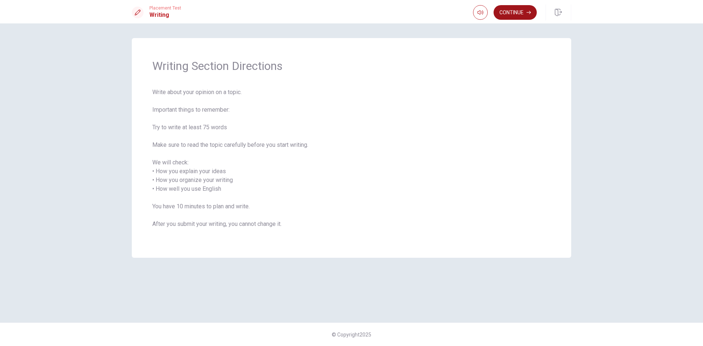
click at [527, 13] on icon "button" at bounding box center [529, 12] width 4 height 4
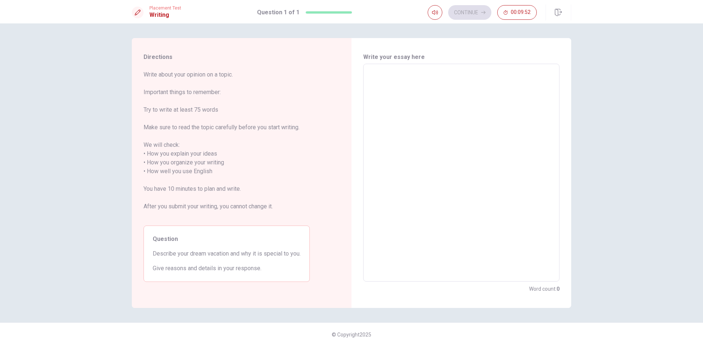
click at [395, 223] on textarea at bounding box center [462, 173] width 186 height 206
type textarea "M"
type textarea "x"
type textarea "My"
type textarea "x"
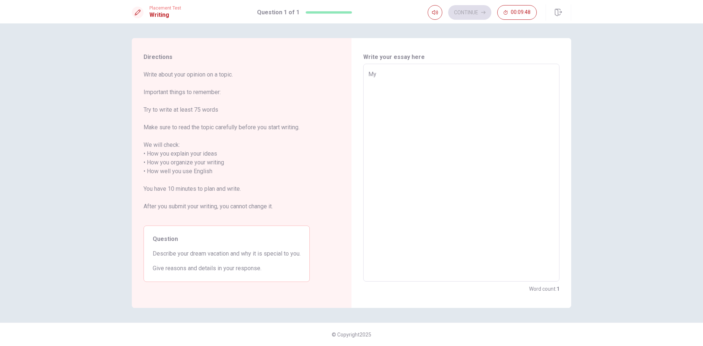
type textarea "My"
type textarea "x"
type textarea "My d"
type textarea "x"
type textarea "My dr"
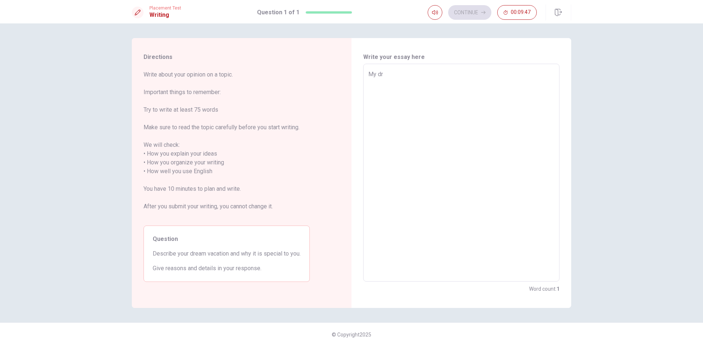
type textarea "x"
type textarea "My dre"
type textarea "x"
type textarea "My drea"
type textarea "x"
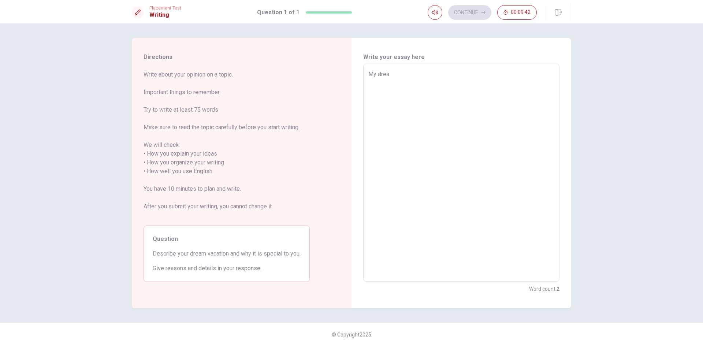
type textarea "My dream"
type textarea "x"
type textarea "My dream"
type textarea "x"
type textarea "My dream v"
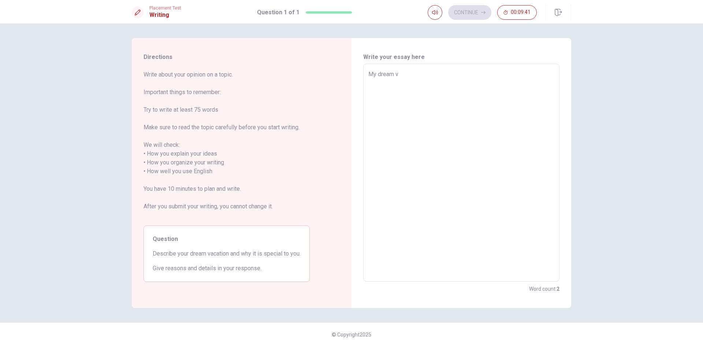
type textarea "x"
type textarea "My dream va"
type textarea "x"
type textarea "My dream vac"
type textarea "x"
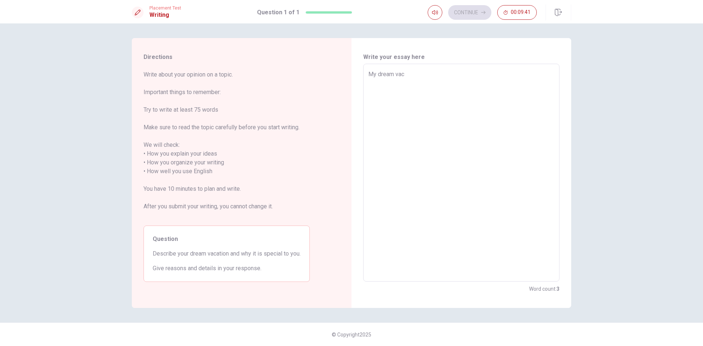
type textarea "My dream [PERSON_NAME]"
type textarea "x"
type textarea "My dream vacat"
type textarea "x"
type textarea "My dream vacati"
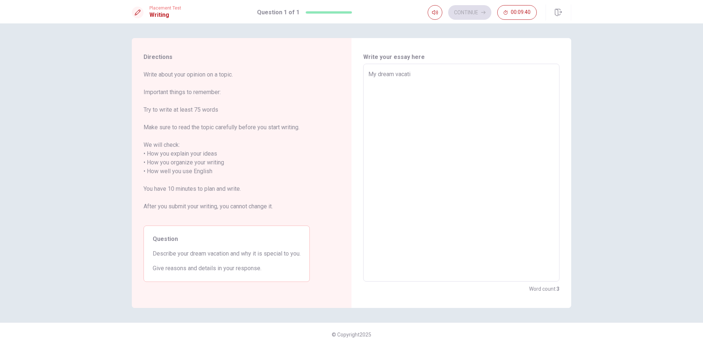
type textarea "x"
type textarea "My dream vacatio"
type textarea "x"
type textarea "My dream vacation"
type textarea "x"
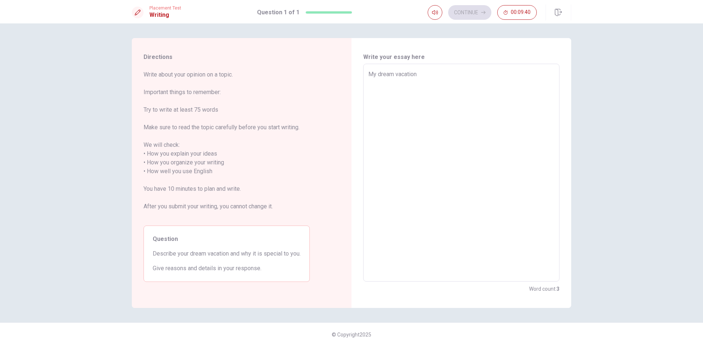
type textarea "My dream vacations"
type textarea "x"
type textarea "My dream vacations"
type textarea "x"
type textarea "My dream vacations"
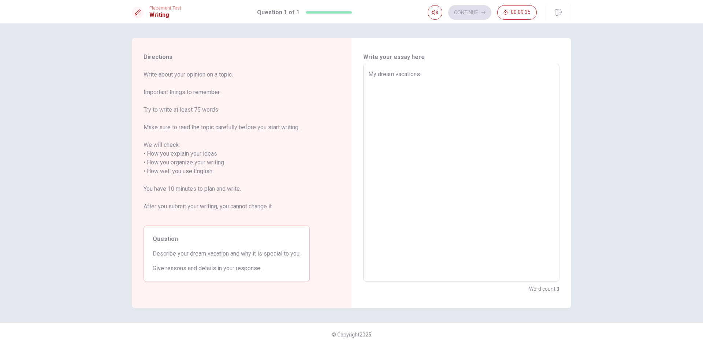
type textarea "x"
type textarea "My dream vacations,"
type textarea "x"
type textarea "My dream vacations,"
type textarea "x"
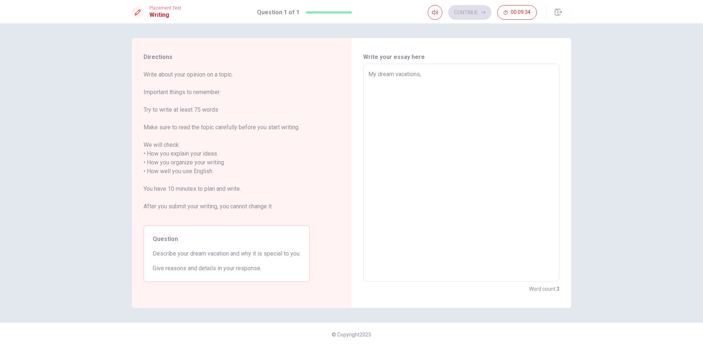
type textarea "My dream vacations, I"
type textarea "x"
type textarea "My dream vacations, I"
type textarea "x"
type textarea "My dream vacations, I t"
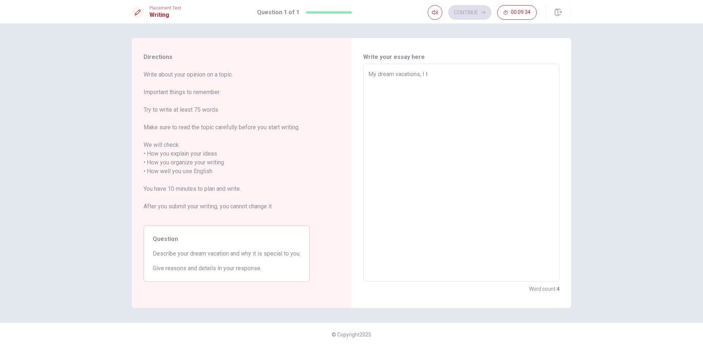
type textarea "x"
type textarea "My dream vacations, I th"
type textarea "x"
type textarea "My dream vacations, I thi"
type textarea "x"
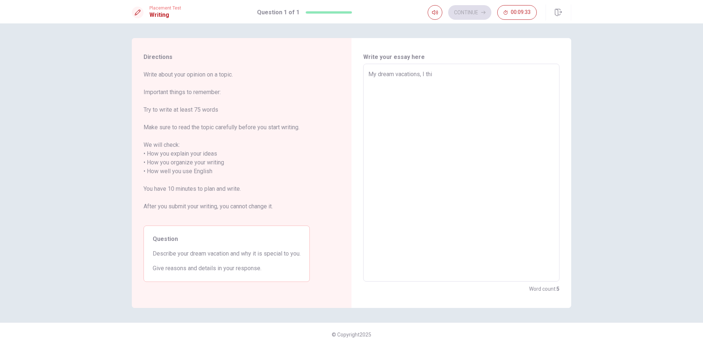
type textarea "My dream vacations, I thin"
type textarea "x"
type textarea "My dream vacations, I think"
type textarea "x"
type textarea "My dream vacations, I thinks"
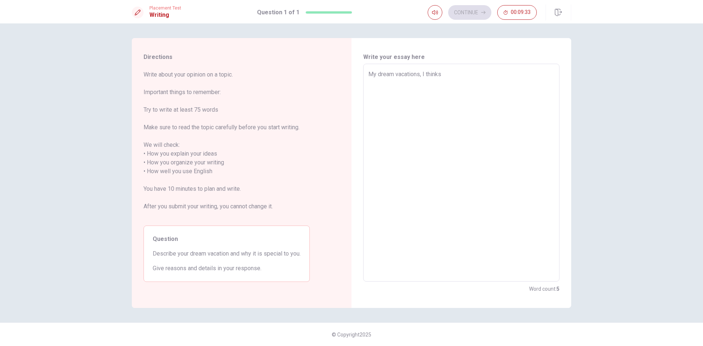
type textarea "x"
type textarea "My dream vacations, I thinks"
type textarea "x"
type textarea "My dream vacations, I thinks"
type textarea "x"
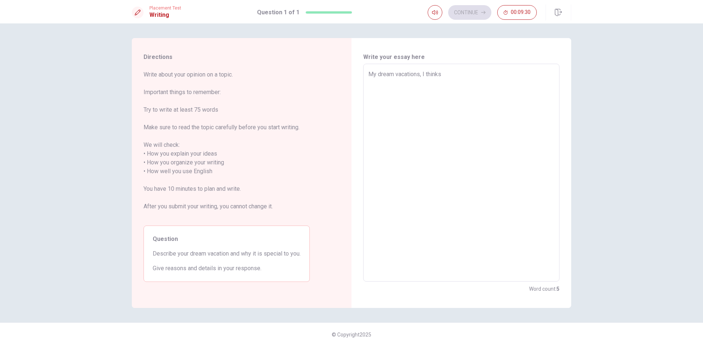
type textarea "My dream vacations, I think"
type textarea "x"
type textarea "My dream vacations, I think"
type textarea "x"
type textarea "My dream vacations, I think t"
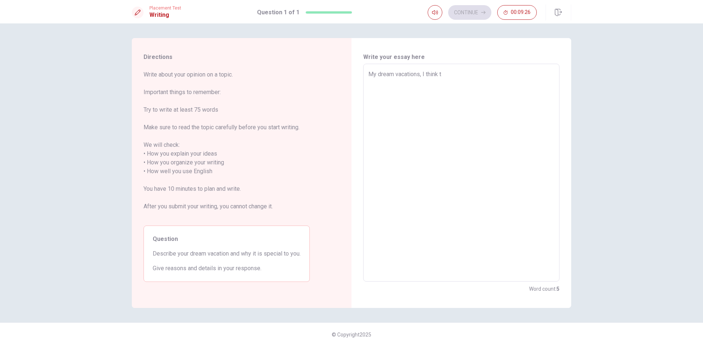
type textarea "x"
type textarea "My dream vacations, I think th"
type textarea "x"
type textarea "My dream vacations, I think the"
type textarea "x"
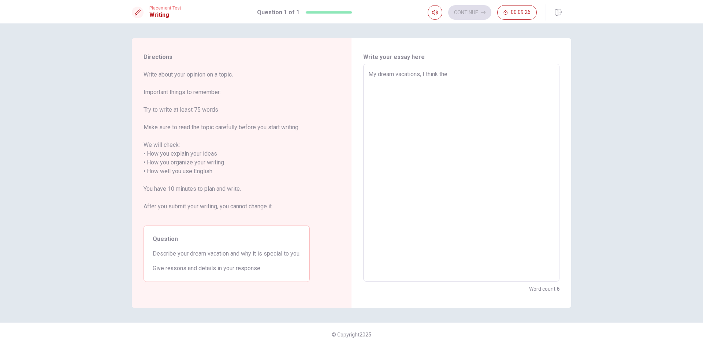
type textarea "My dream vacations, I think the"
type textarea "x"
type textarea "My dream vacations, I think the s"
type textarea "x"
type textarea "My dream vacations, I think the sp"
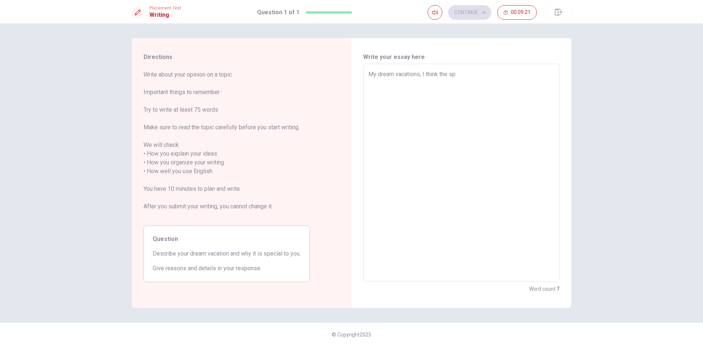
type textarea "x"
type textarea "My dream vacations, I think the spo"
type textarea "x"
type textarea "My dream vacations, I think the spot"
type textarea "x"
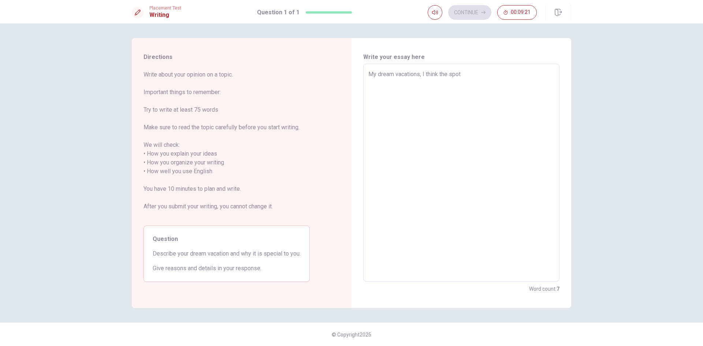
type textarea "My dream vacations, I think the spot"
type textarea "x"
type textarea "My dream vacations, I think the spot i"
type textarea "x"
type textarea "My dream vacations, I think the spot is"
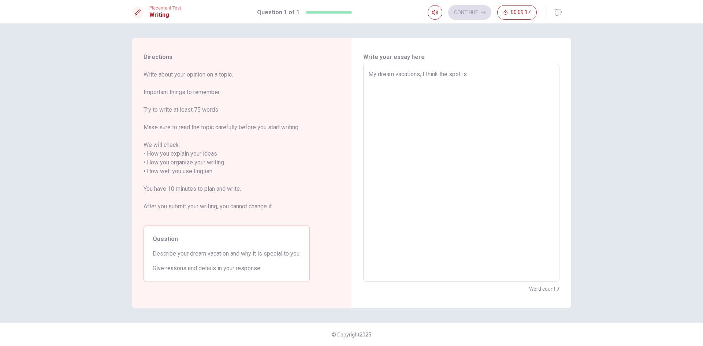
type textarea "x"
type textarea "My dream vacations, I think the spot is"
type textarea "x"
type textarea "My dream vacations, I think the spot is i"
type textarea "x"
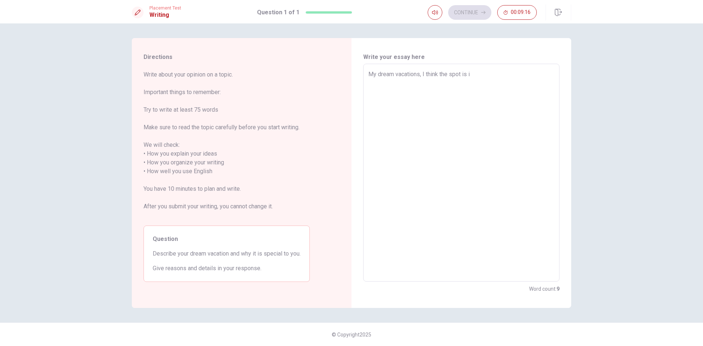
type textarea "My dream vacations, I think the spot is in"
type textarea "x"
type textarea "My dream vacations, I think the spot is in"
type textarea "x"
type textarea "My dream vacations, I think the spot is in M"
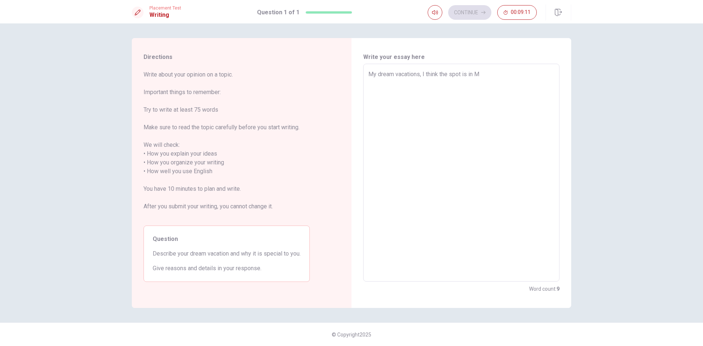
type textarea "x"
type textarea "My dream vacations, I think the spot is in [GEOGRAPHIC_DATA]"
type textarea "x"
type textarea "My dream vacations, I think the spot is in [GEOGRAPHIC_DATA]"
type textarea "x"
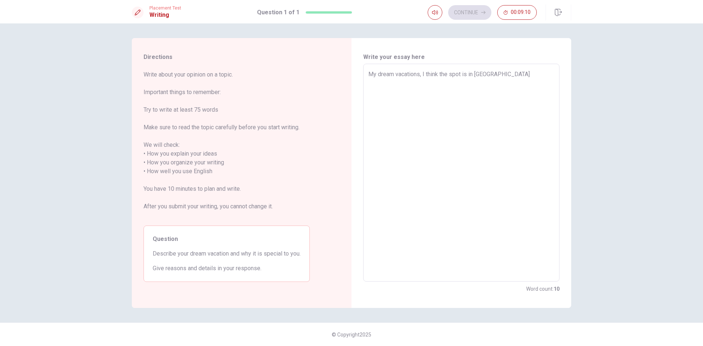
type textarea "My dream vacations, I think the spot is in [GEOGRAPHIC_DATA]"
type textarea "x"
type textarea "My dream vacations, I think the spot is in [GEOGRAPHIC_DATA]"
type textarea "x"
type textarea "My dream vacations, I think the spot is in [GEOGRAPHIC_DATA]"
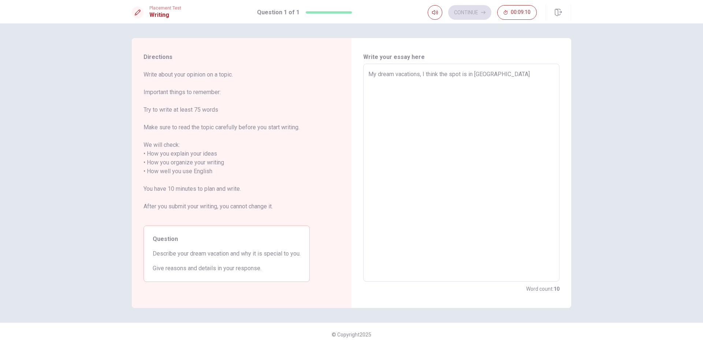
type textarea "x"
type textarea "My dream vacations, I think the spot is in [GEOGRAPHIC_DATA]"
type textarea "x"
type textarea "My dream vacations, I think the spot is in [GEOGRAPHIC_DATA]"
type textarea "x"
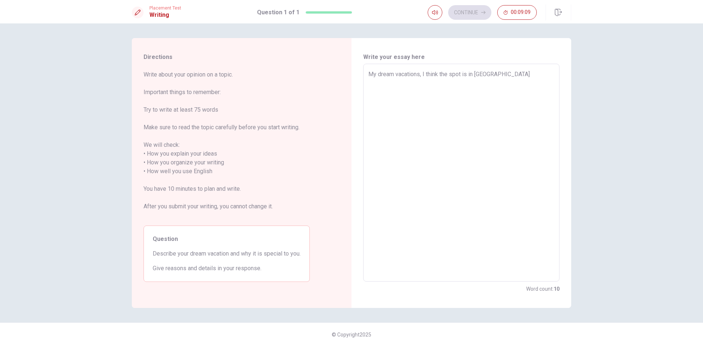
type textarea "My dream vacations, I think the spot is in [GEOGRAPHIC_DATA]"
type textarea "x"
type textarea "My dream vacations, I think the spot is in [GEOGRAPHIC_DATA]"
type textarea "x"
type textarea "My dream vacations, I think the spot is in [GEOGRAPHIC_DATA],"
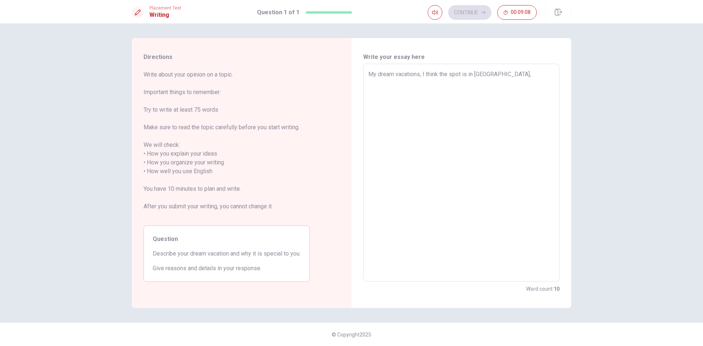
type textarea "x"
type textarea "My dream vacations, I think the spot is in [GEOGRAPHIC_DATA],"
type textarea "x"
type textarea "My dream vacations, I think the spot is in [GEOGRAPHIC_DATA], b"
type textarea "x"
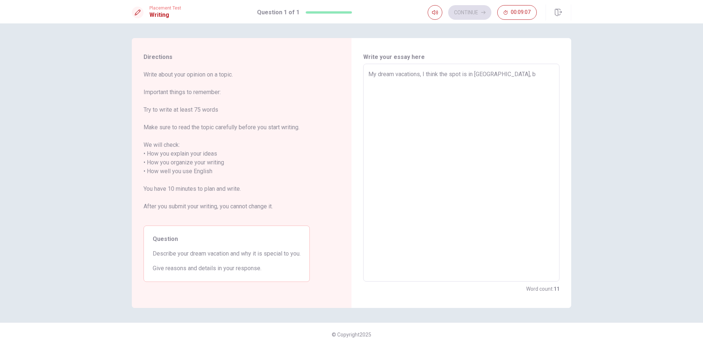
type textarea "My dream vacations, I think the spot is in [GEOGRAPHIC_DATA], be"
type textarea "x"
type textarea "My dream vacations, I think the spot is in [GEOGRAPHIC_DATA], bec"
type textarea "x"
type textarea "My dream vacations, I think the spot is in [GEOGRAPHIC_DATA], beca"
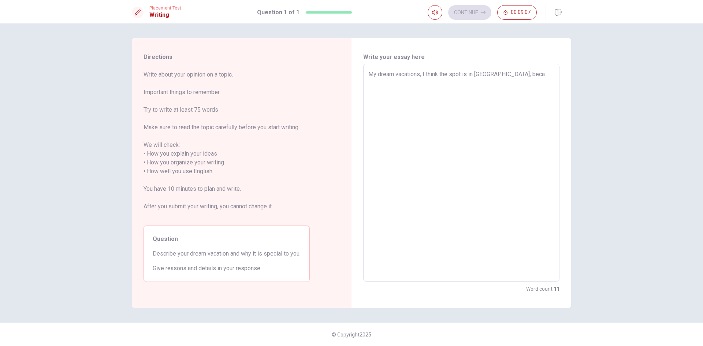
type textarea "x"
type textarea "My dream vacations, I think the spot is in [GEOGRAPHIC_DATA], becau"
type textarea "x"
type textarea "My dream vacations, I think the spot is in [GEOGRAPHIC_DATA], becaus"
type textarea "x"
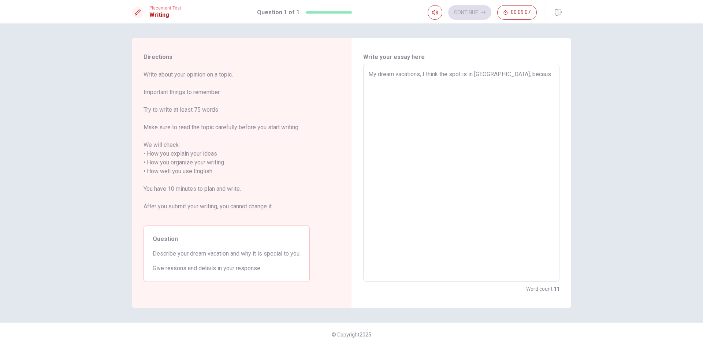
type textarea "My dream vacations, I think the spot is in [GEOGRAPHIC_DATA], because"
type textarea "x"
type textarea "My dream vacations, I think the spot is in [GEOGRAPHIC_DATA], because"
type textarea "x"
type textarea "My dream vacations, I think the spot is in [GEOGRAPHIC_DATA], because i"
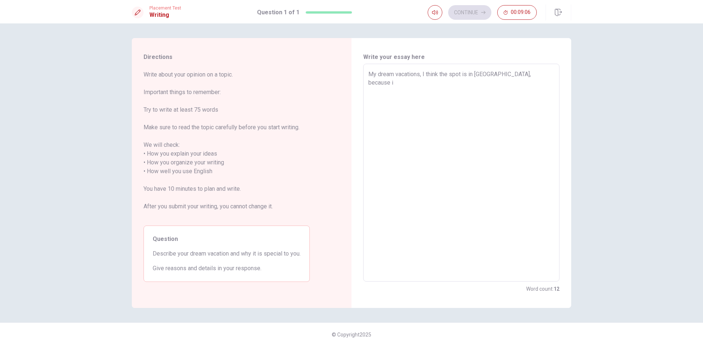
type textarea "x"
type textarea "My dream vacations, I think the spot is in [GEOGRAPHIC_DATA], because it"
type textarea "x"
type textarea "My dream vacations, I think the spot is in [GEOGRAPHIC_DATA], because it'"
type textarea "x"
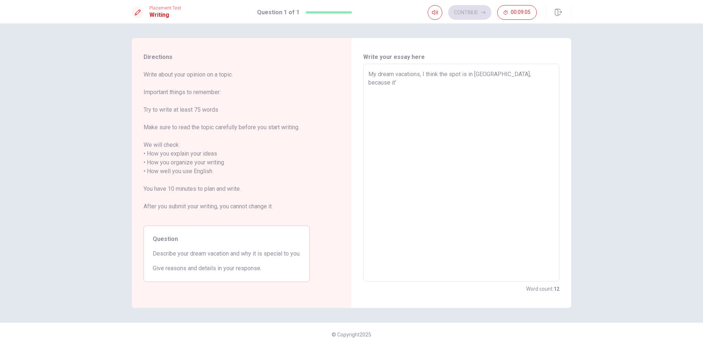
type textarea "My dream vacations, I think the spot is in [GEOGRAPHIC_DATA], because it's"
type textarea "x"
type textarea "My dream vacations, I think the spot is in [GEOGRAPHIC_DATA], because it's"
type textarea "x"
type textarea "My dream vacations, I think the spot is in [GEOGRAPHIC_DATA], because it's a"
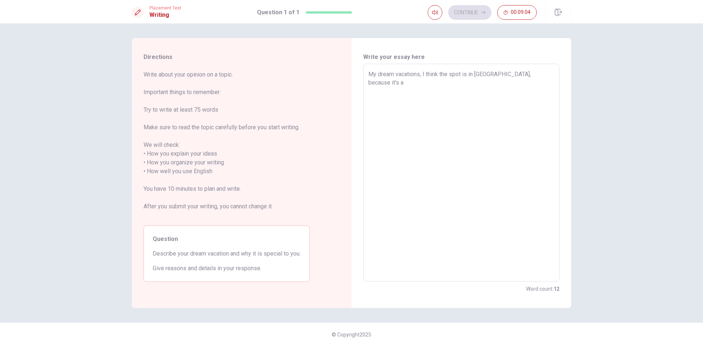
type textarea "x"
type textarea "My dream vacations, I think the spot is in [GEOGRAPHIC_DATA], because it's a"
type textarea "x"
type textarea "My dream vacations, I think the spot is in [GEOGRAPHIC_DATA], because it's a b"
type textarea "x"
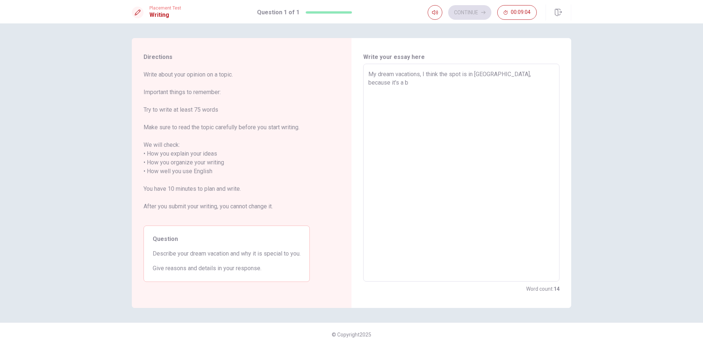
type textarea "My dream vacations, I think the spot is in [GEOGRAPHIC_DATA], because it's a be"
type textarea "x"
type textarea "My dream vacations, I think the spot is in [GEOGRAPHIC_DATA], because it's a bea"
type textarea "x"
type textarea "My dream vacations, I think the spot is in [GEOGRAPHIC_DATA], because it's a be…"
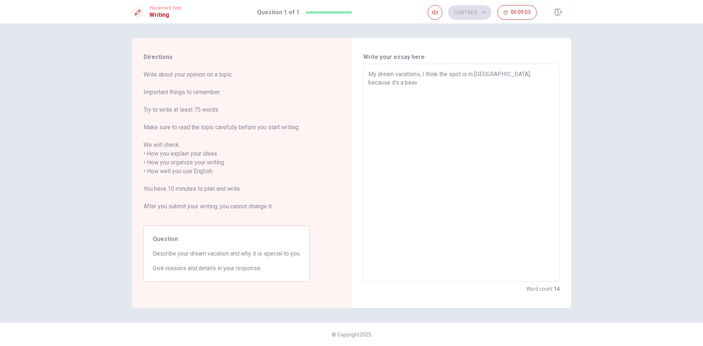
type textarea "x"
type textarea "My dream vacations, I think the spot is in [GEOGRAPHIC_DATA], because it's a be…"
type textarea "x"
type textarea "My dream vacations, I think the spot is in [GEOGRAPHIC_DATA], because it's a be…"
type textarea "x"
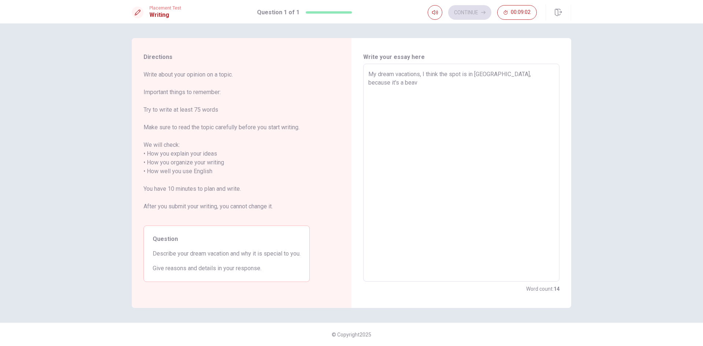
type textarea "My dream vacations, I think the spot is in [GEOGRAPHIC_DATA], because it's a bea"
type textarea "x"
type textarea "My dream vacations, I think the spot is in [GEOGRAPHIC_DATA], because it's a be…"
type textarea "x"
type textarea "My dream vacations, I think the spot is in [GEOGRAPHIC_DATA], because it's a be…"
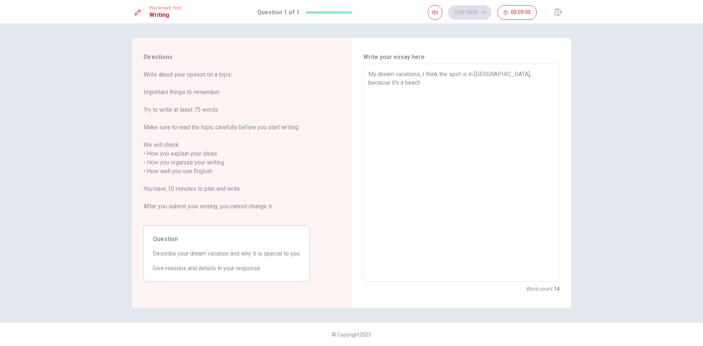
type textarea "x"
type textarea "My dream vacations, I think the spot is in [GEOGRAPHIC_DATA], because it's a be…"
type textarea "x"
type textarea "My dream vacations, I think the spot is in [GEOGRAPHIC_DATA], because it's a be…"
type textarea "x"
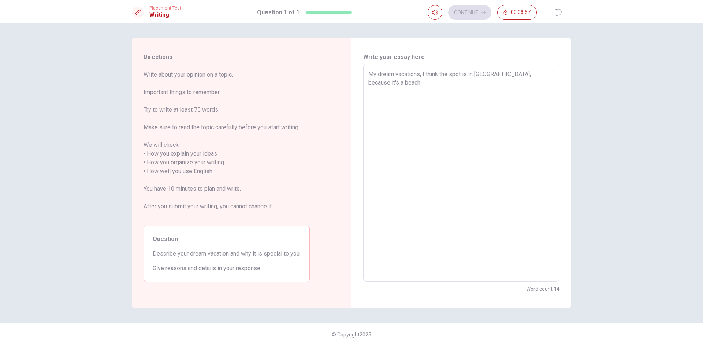
type textarea "My dream vacations, I think the spot is in [GEOGRAPHIC_DATA], because it's a be…"
type textarea "x"
type textarea "My dream vacations, I think the spot is in [GEOGRAPHIC_DATA], because it's a be…"
type textarea "x"
type textarea "My dream vacations, I think the spot is in [GEOGRAPHIC_DATA], because it's a be…"
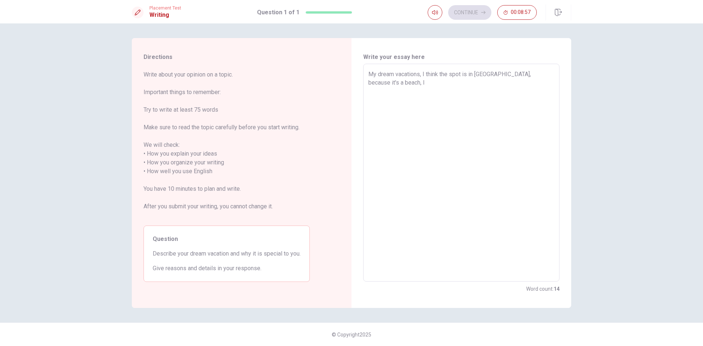
type textarea "x"
type textarea "My dream vacations, I think the spot is in [GEOGRAPHIC_DATA], because it's a be…"
type textarea "x"
type textarea "My dream vacations, I think the spot is in [GEOGRAPHIC_DATA], because it's a be…"
type textarea "x"
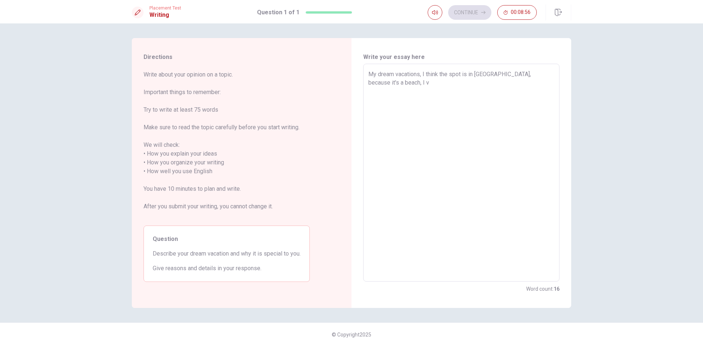
type textarea "My dream vacations, I think the spot is in [GEOGRAPHIC_DATA], because it's a be…"
type textarea "x"
type textarea "My dream vacations, I think the spot is in [GEOGRAPHIC_DATA], because it's a be…"
type textarea "x"
type textarea "My dream vacations, I think the spot is in [GEOGRAPHIC_DATA], because it's a be…"
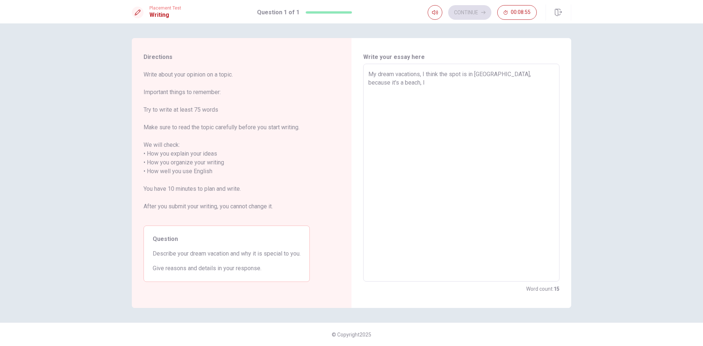
type textarea "x"
type textarea "My dream vacations, I think the spot is in [GEOGRAPHIC_DATA], because it's a be…"
type textarea "x"
type textarea "My dream vacations, I think the spot is in [GEOGRAPHIC_DATA], because it's a be…"
type textarea "x"
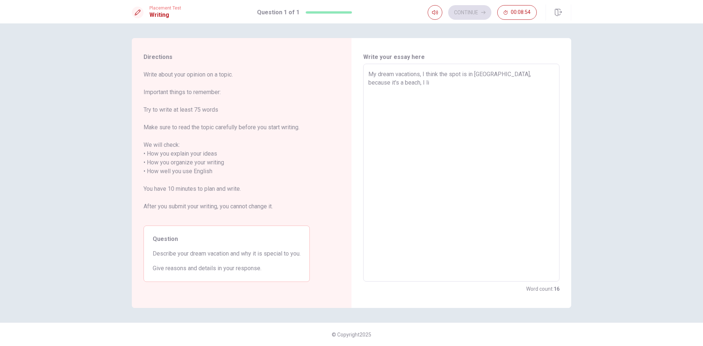
type textarea "My dream vacations, I think the spot is in [GEOGRAPHIC_DATA], because it's a be…"
type textarea "x"
type textarea "My dream vacations, I think the spot is in [GEOGRAPHIC_DATA], because it's a be…"
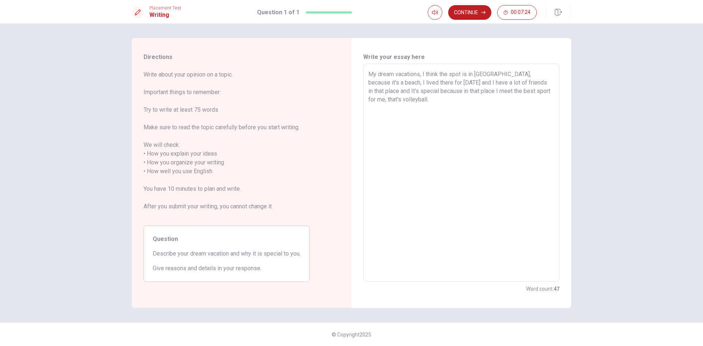
click at [473, 75] on textarea "My dream vacations, I think the spot is in [GEOGRAPHIC_DATA], because it's a be…" at bounding box center [462, 173] width 186 height 206
click at [507, 88] on textarea "My dream vacations, I think the spot is [PERSON_NAME], because it's a beach, I …" at bounding box center [462, 173] width 186 height 206
click at [549, 82] on textarea "My dream vacations, I think the spot is [PERSON_NAME], because it's a beach, I …" at bounding box center [462, 173] width 186 height 206
click at [427, 101] on textarea "My dream vacations, I think the spot is [PERSON_NAME], because it's a beach, I …" at bounding box center [462, 173] width 186 height 206
click at [466, 12] on button "Continue" at bounding box center [469, 12] width 43 height 15
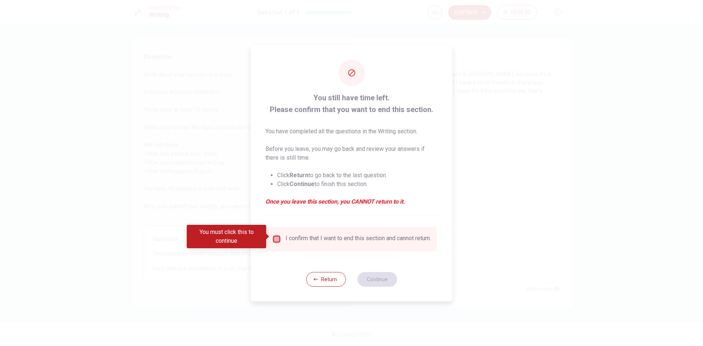
click at [275, 235] on input "You must click this to continue" at bounding box center [277, 239] width 9 height 9
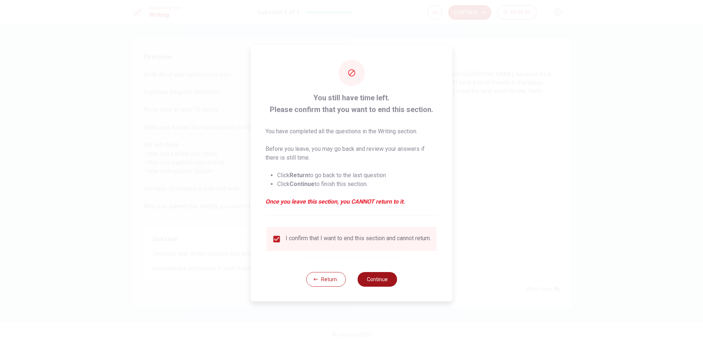
click at [379, 280] on button "Continue" at bounding box center [378, 279] width 40 height 15
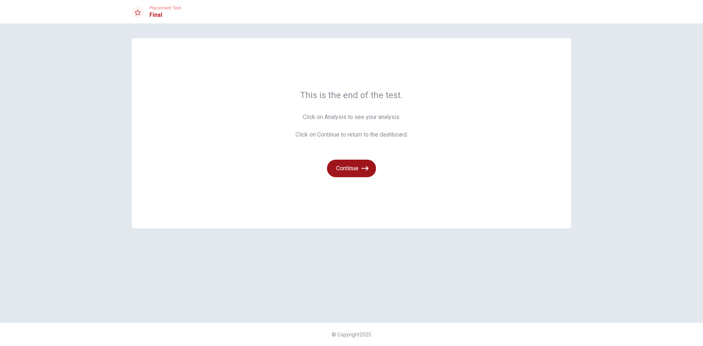
click at [361, 169] on button "Continue" at bounding box center [351, 169] width 49 height 18
